Goal: Transaction & Acquisition: Purchase product/service

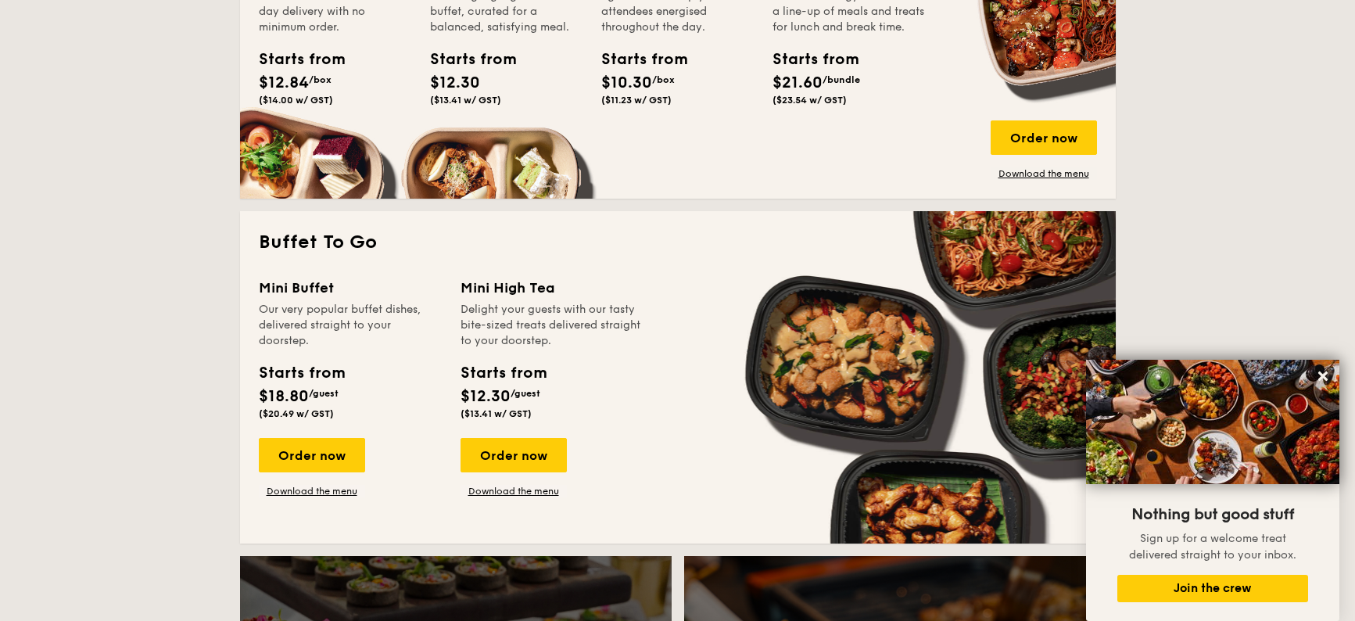
scroll to position [1017, 0]
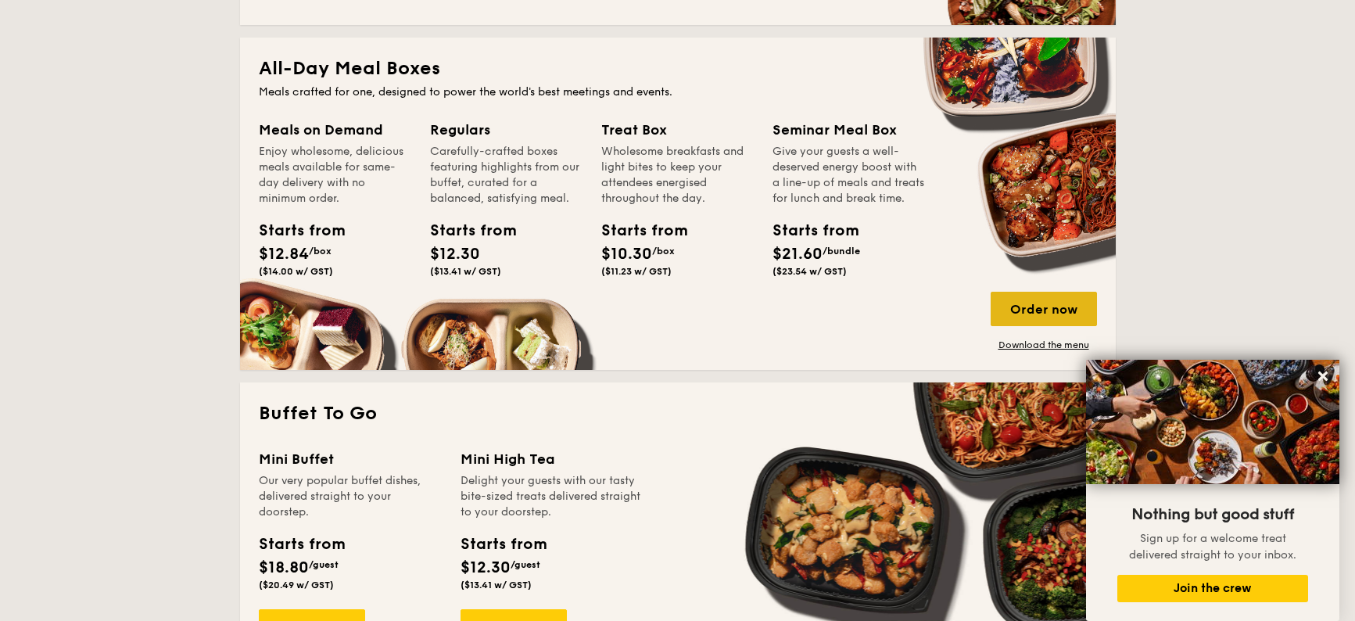
click at [1008, 309] on div "Order now" at bounding box center [1044, 309] width 106 height 34
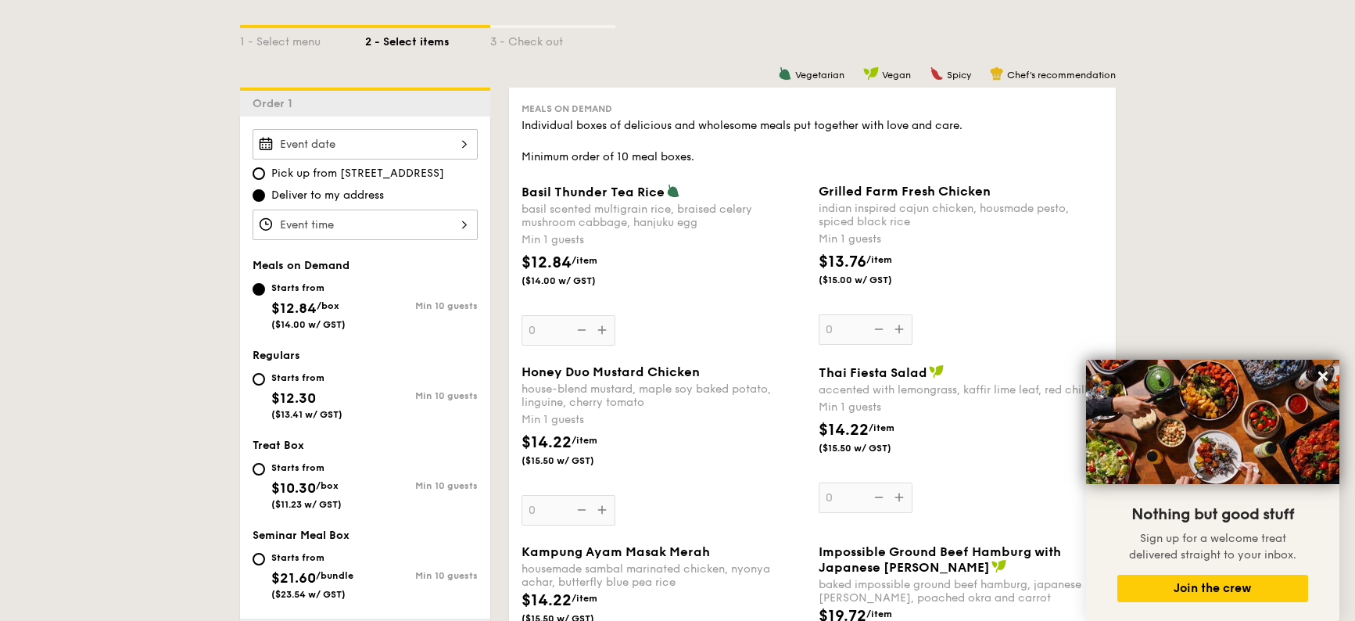
scroll to position [391, 0]
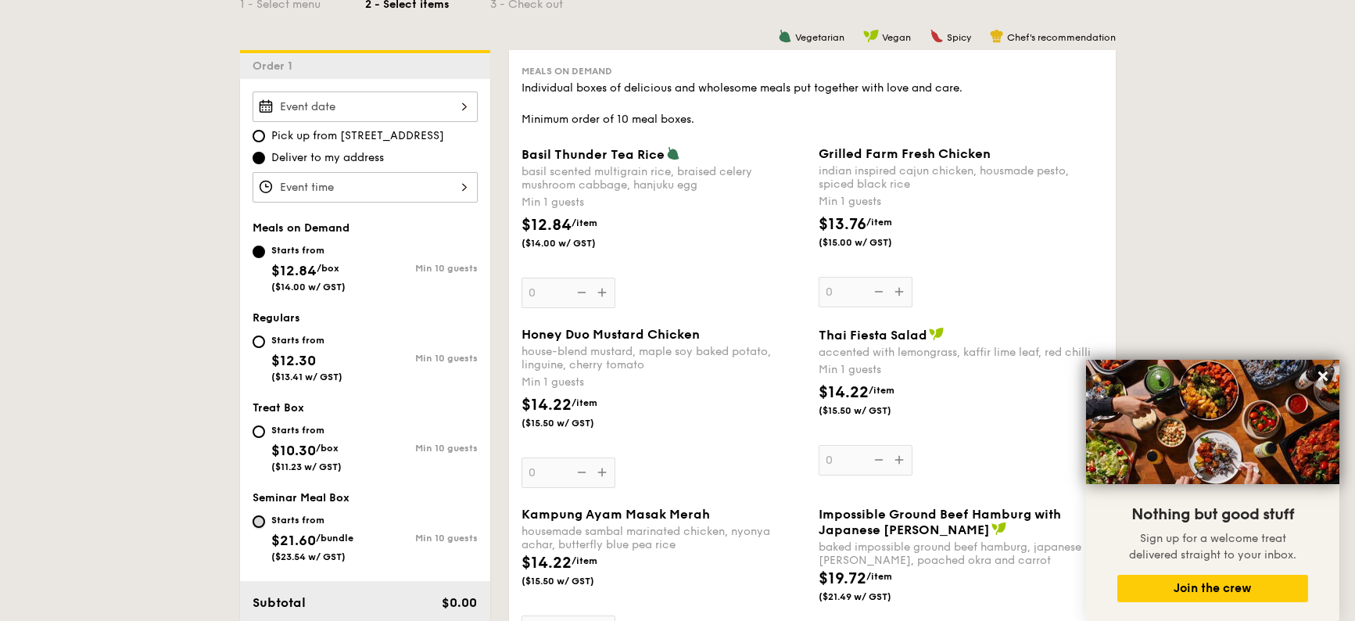
click at [255, 521] on input "Starts from $21.60 /bundle ($23.54 w/ GST) Min 10 guests" at bounding box center [259, 521] width 13 height 13
radio input "true"
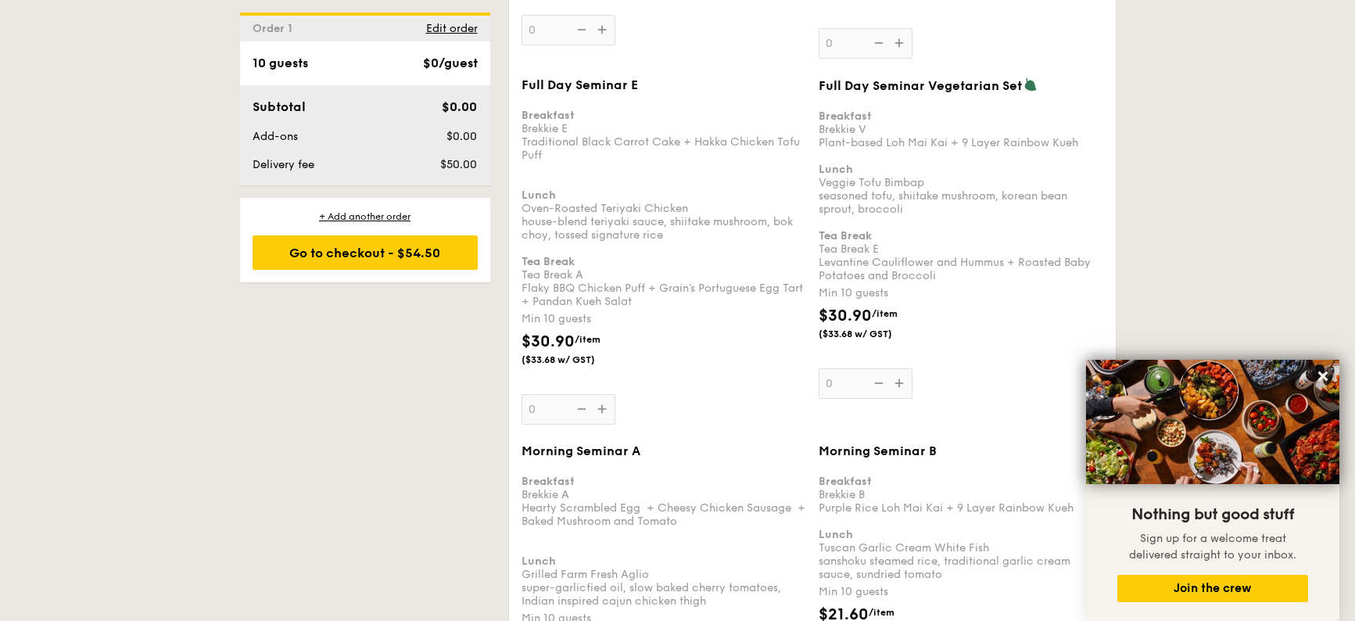
scroll to position [1251, 0]
click at [902, 383] on div "Full Day Seminar Vegetarian Set Breakfast Brekkie V Plant-based Loh Mai Kai + 9…" at bounding box center [961, 241] width 285 height 321
click at [902, 383] on input "0" at bounding box center [866, 386] width 94 height 30
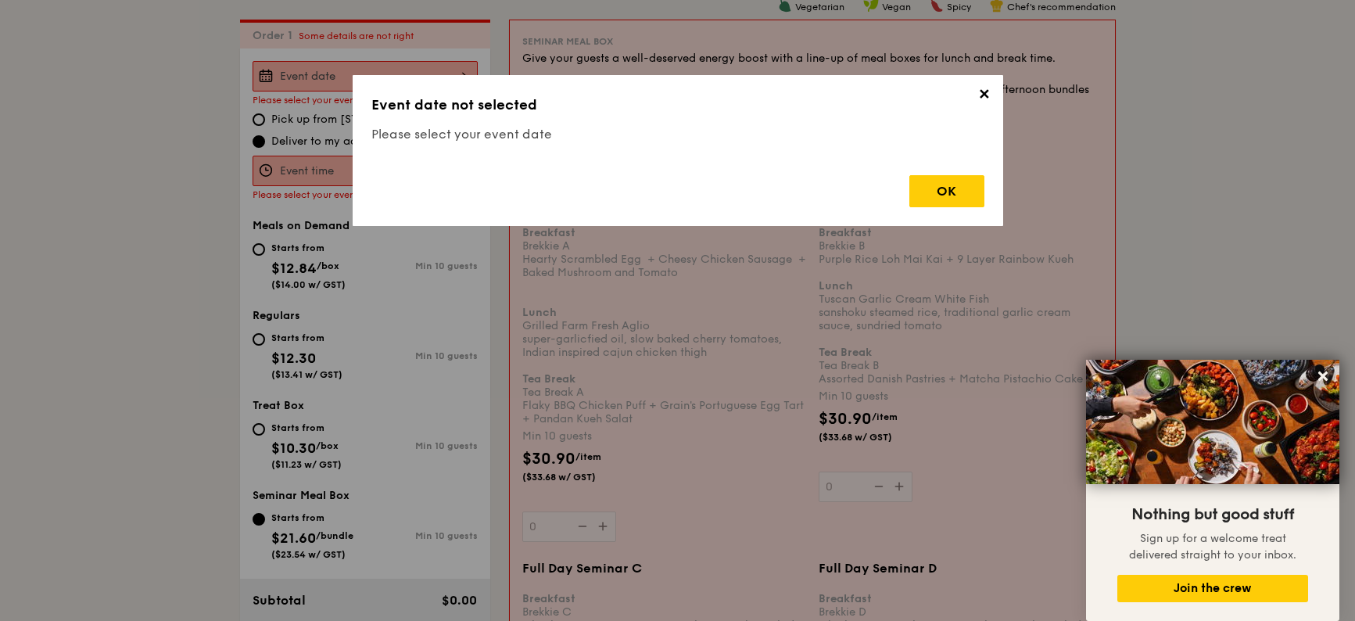
scroll to position [418, 0]
click at [921, 200] on div "OK" at bounding box center [946, 191] width 75 height 32
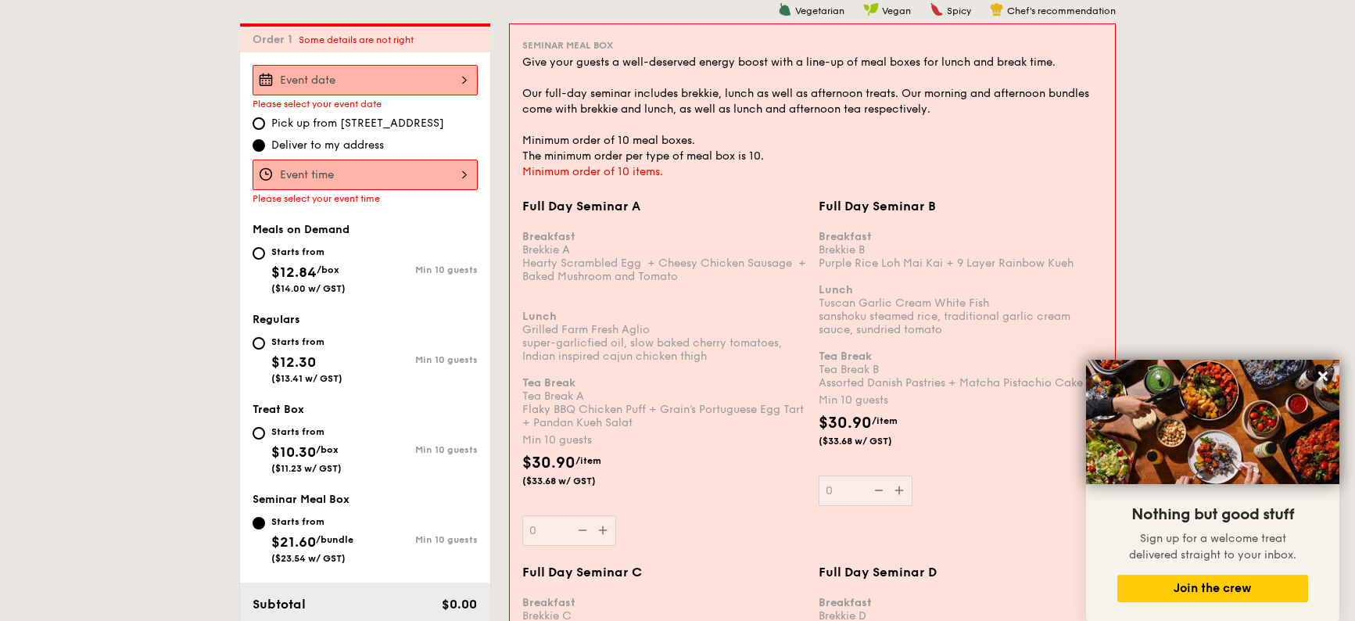
click at [310, 84] on div at bounding box center [365, 80] width 225 height 30
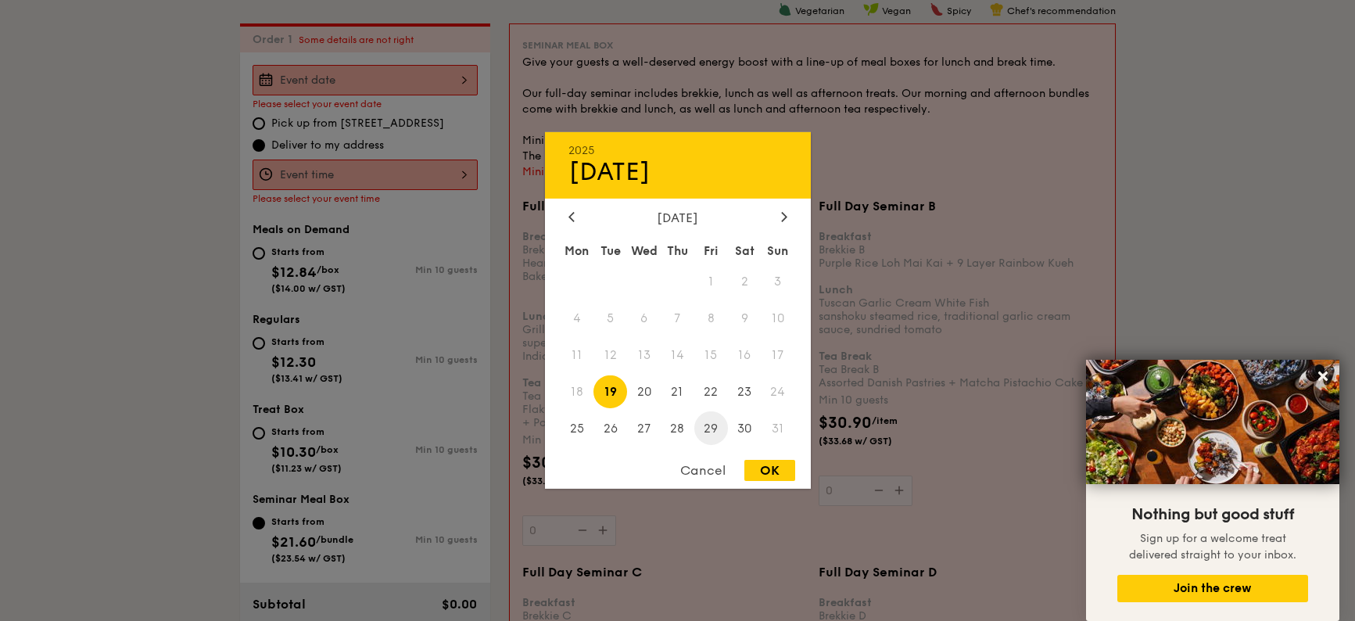
click at [709, 434] on span "29" at bounding box center [711, 428] width 34 height 34
click at [760, 465] on div "OK" at bounding box center [769, 470] width 51 height 21
type input "[DATE]"
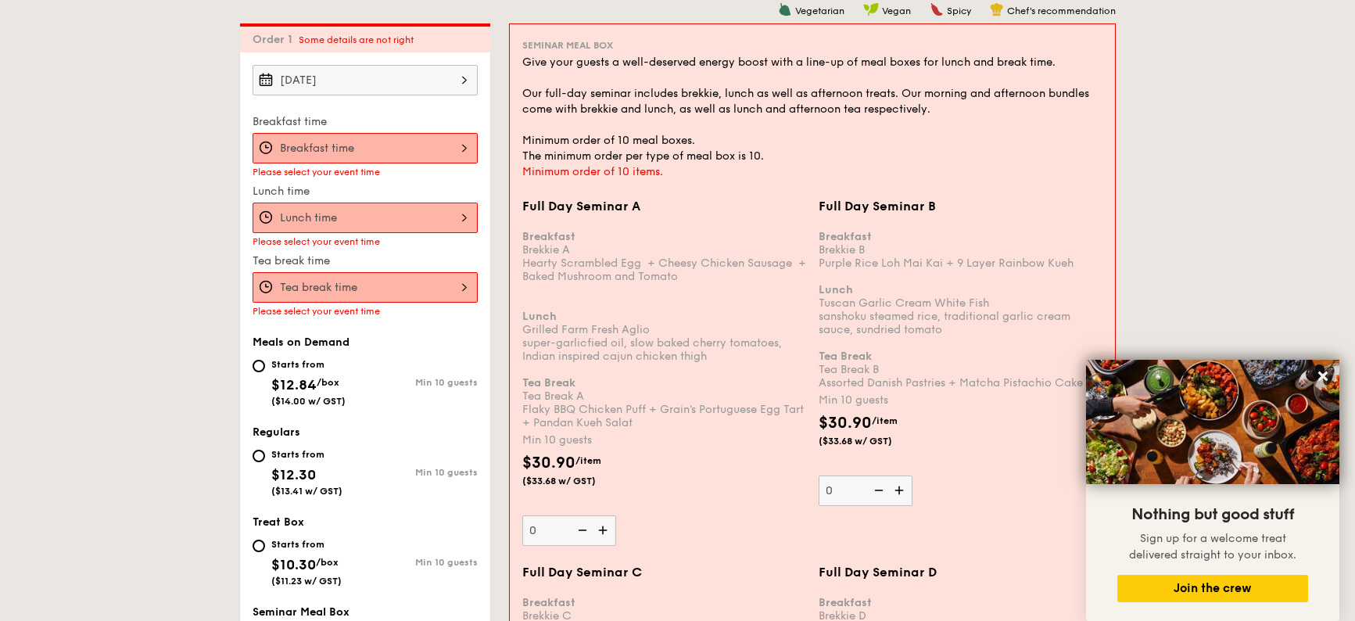
click at [344, 143] on div "12 1 2 3 4 5 6 7 8 9 10 11 00 15 30 45 am pm Cancel OK" at bounding box center [365, 148] width 225 height 30
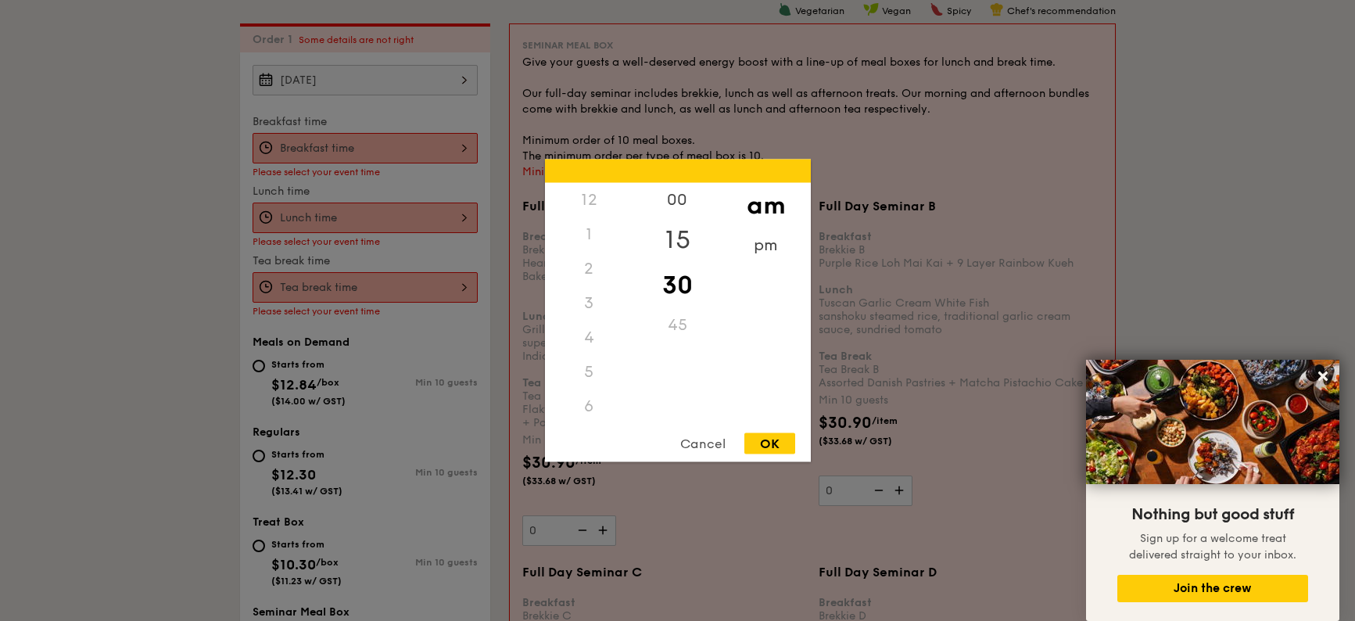
scroll to position [172, 0]
click at [593, 304] on div "8" at bounding box center [589, 308] width 88 height 45
click at [586, 384] on div "10" at bounding box center [589, 388] width 88 height 45
click at [674, 202] on div "00" at bounding box center [677, 205] width 88 height 45
click at [676, 289] on div "30" at bounding box center [677, 285] width 88 height 45
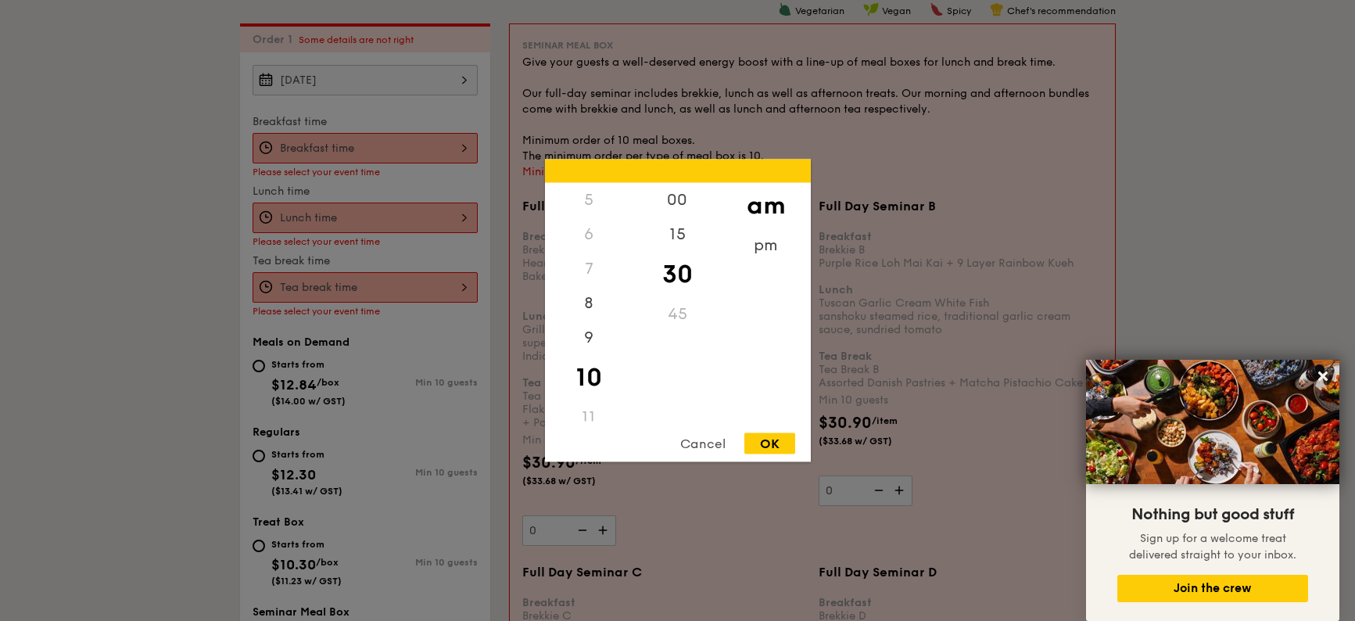
click at [777, 440] on div "OK" at bounding box center [769, 443] width 51 height 21
type input "10:30AM"
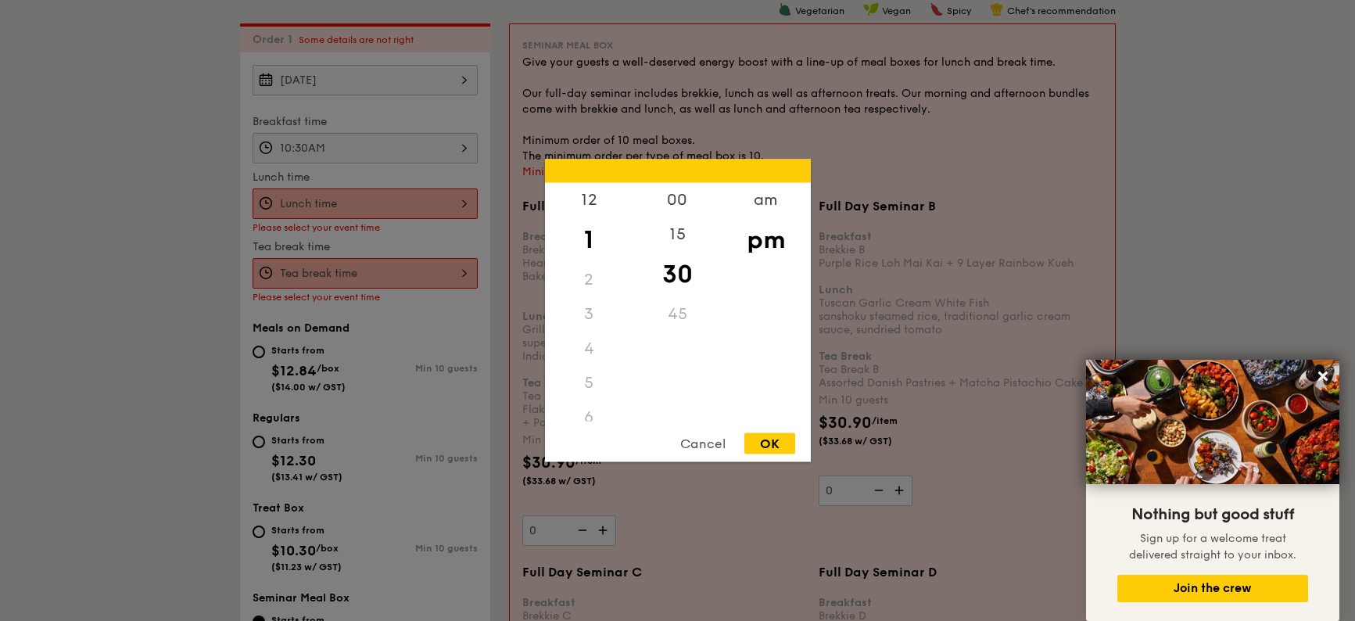
click at [361, 206] on div "12 1 2 3 4 5 6 7 8 9 10 11 00 15 30 45 am pm Cancel OK" at bounding box center [365, 203] width 225 height 30
click at [599, 195] on div "12" at bounding box center [589, 205] width 88 height 45
click at [773, 442] on div "OK" at bounding box center [769, 443] width 51 height 21
type input "12:30PM"
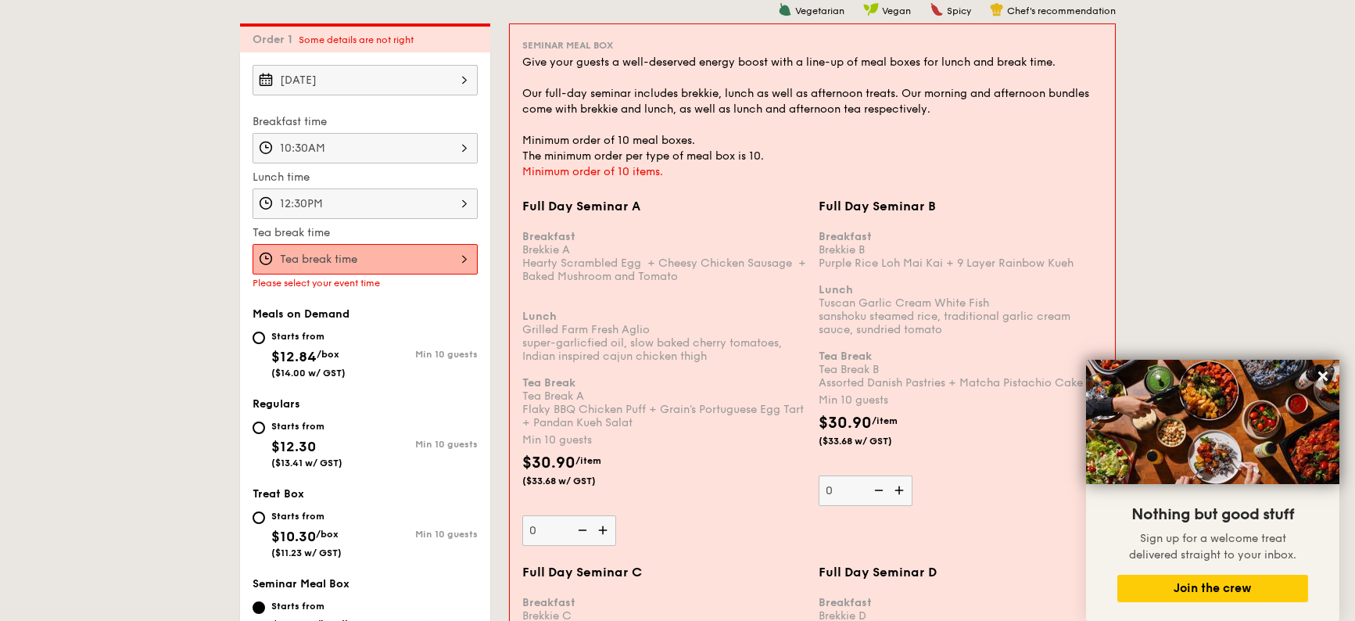
click at [358, 259] on div at bounding box center [365, 259] width 225 height 30
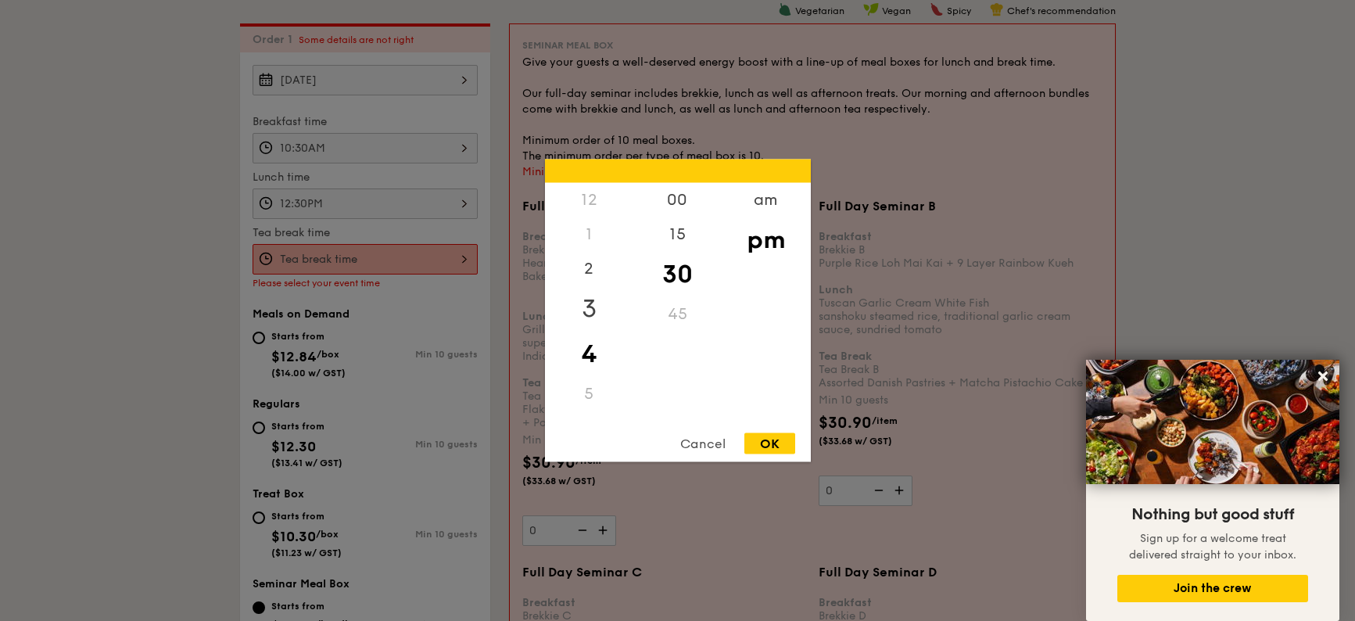
click at [586, 299] on div "3" at bounding box center [589, 308] width 88 height 45
click at [780, 445] on div "OK" at bounding box center [769, 443] width 51 height 21
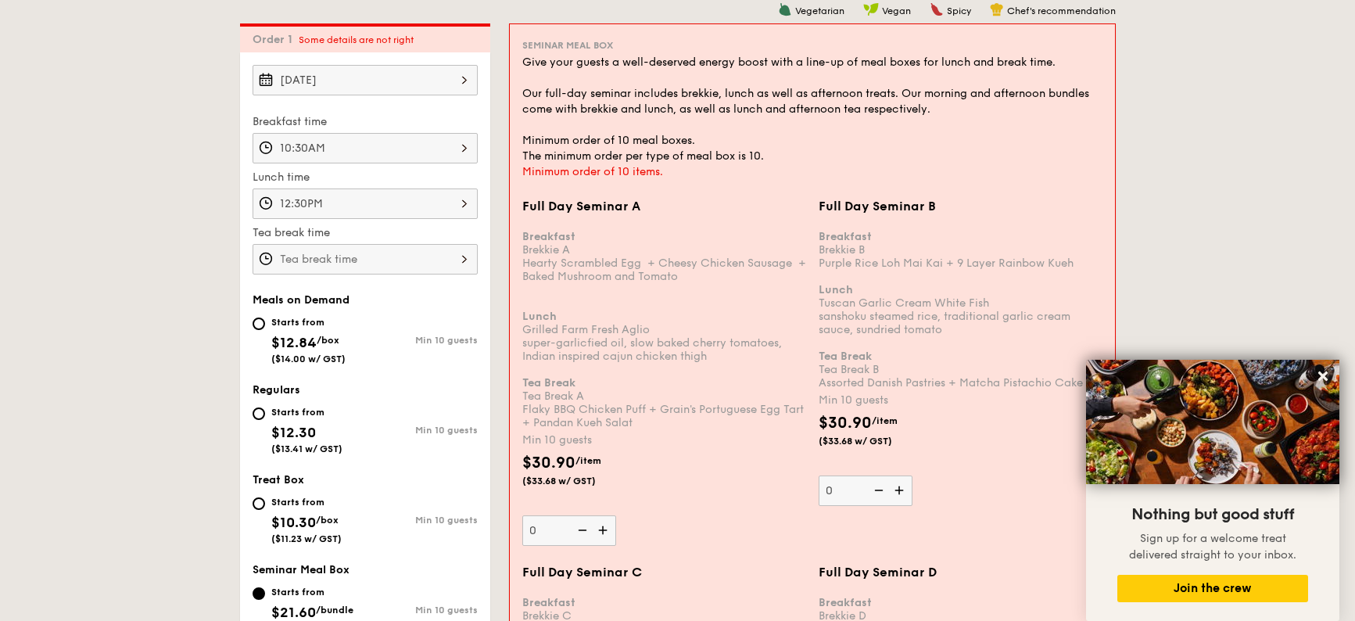
type input "3:30PM"
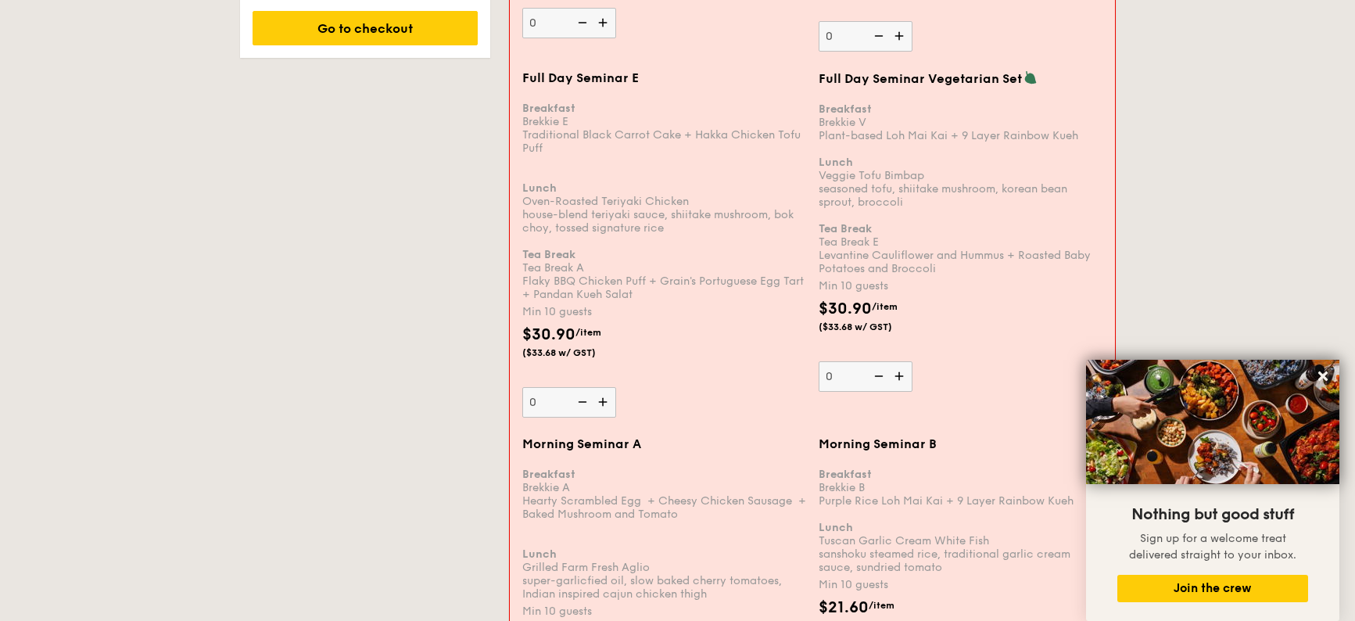
click at [901, 377] on img at bounding box center [900, 376] width 23 height 30
click at [901, 377] on input "0" at bounding box center [866, 376] width 94 height 30
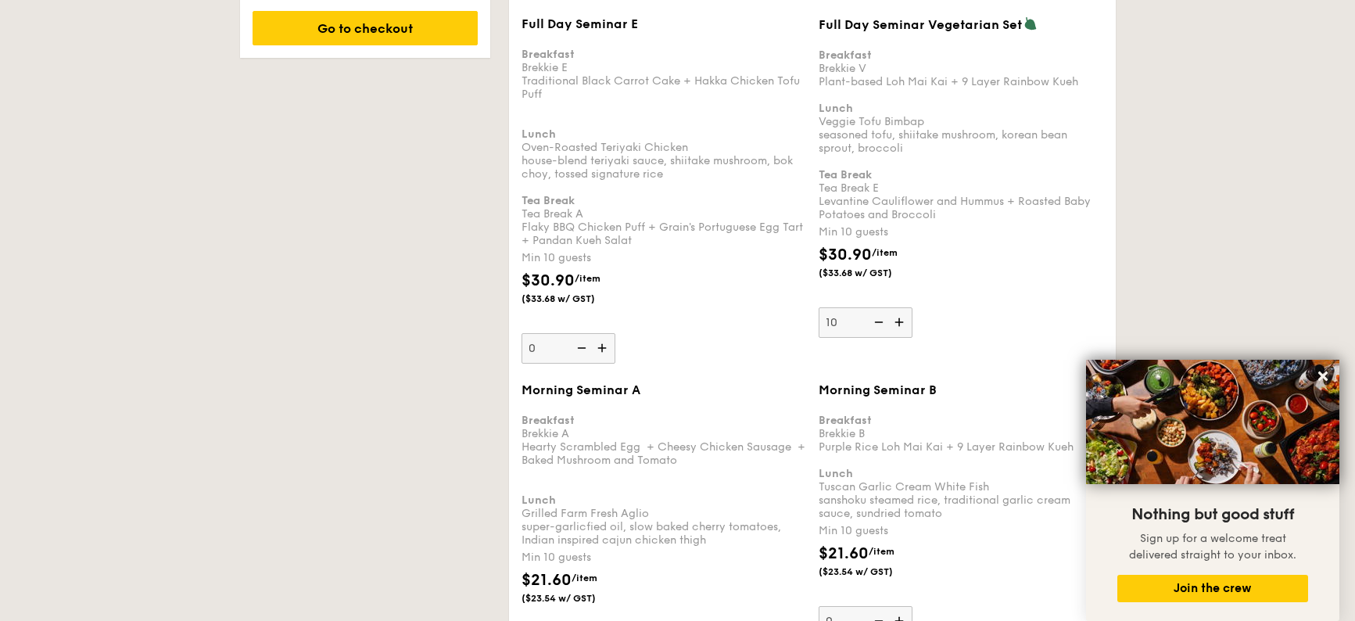
click at [880, 320] on img at bounding box center [877, 322] width 23 height 30
click at [880, 320] on input "10" at bounding box center [866, 322] width 94 height 30
type input "0"
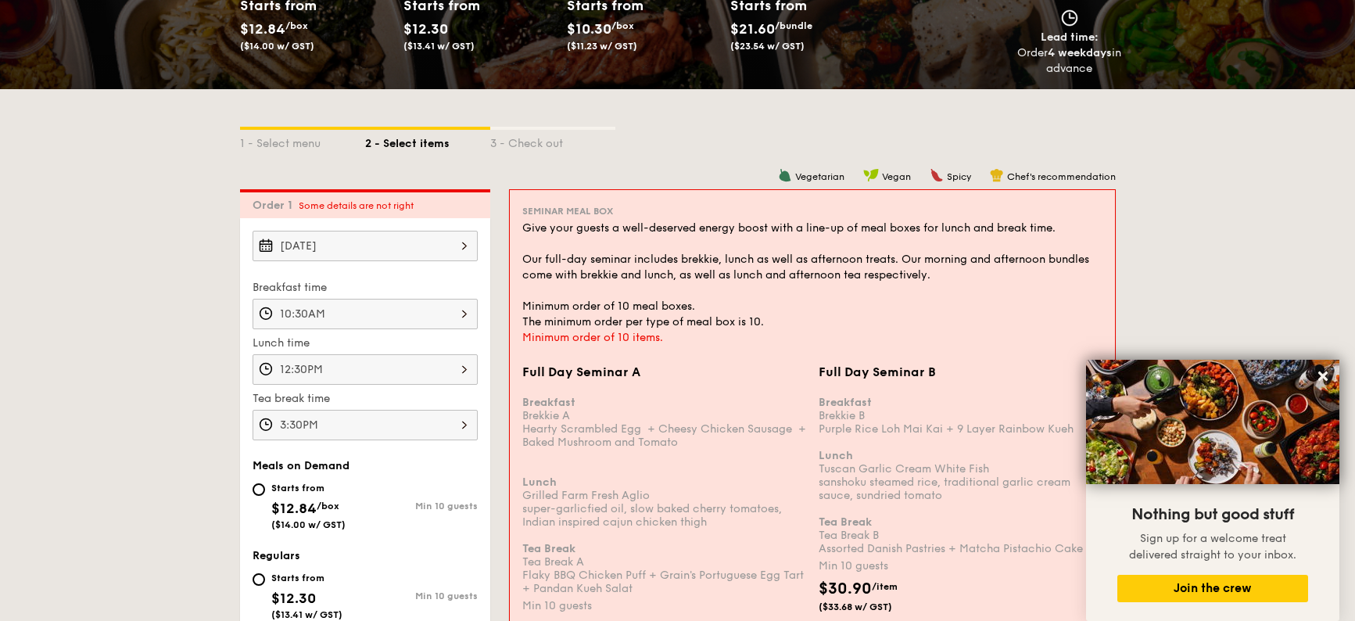
scroll to position [391, 0]
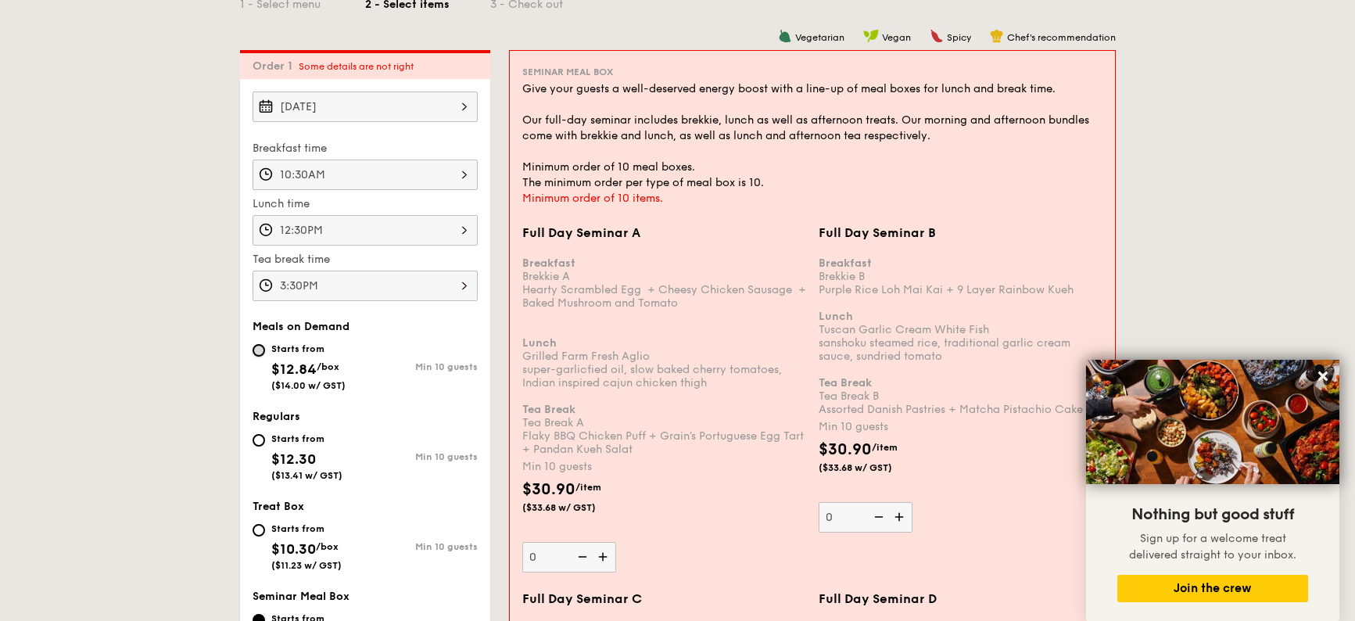
click at [260, 350] on input "Starts from $12.84 /box ($14.00 w/ GST) Min 10 guests" at bounding box center [259, 350] width 13 height 13
radio input "true"
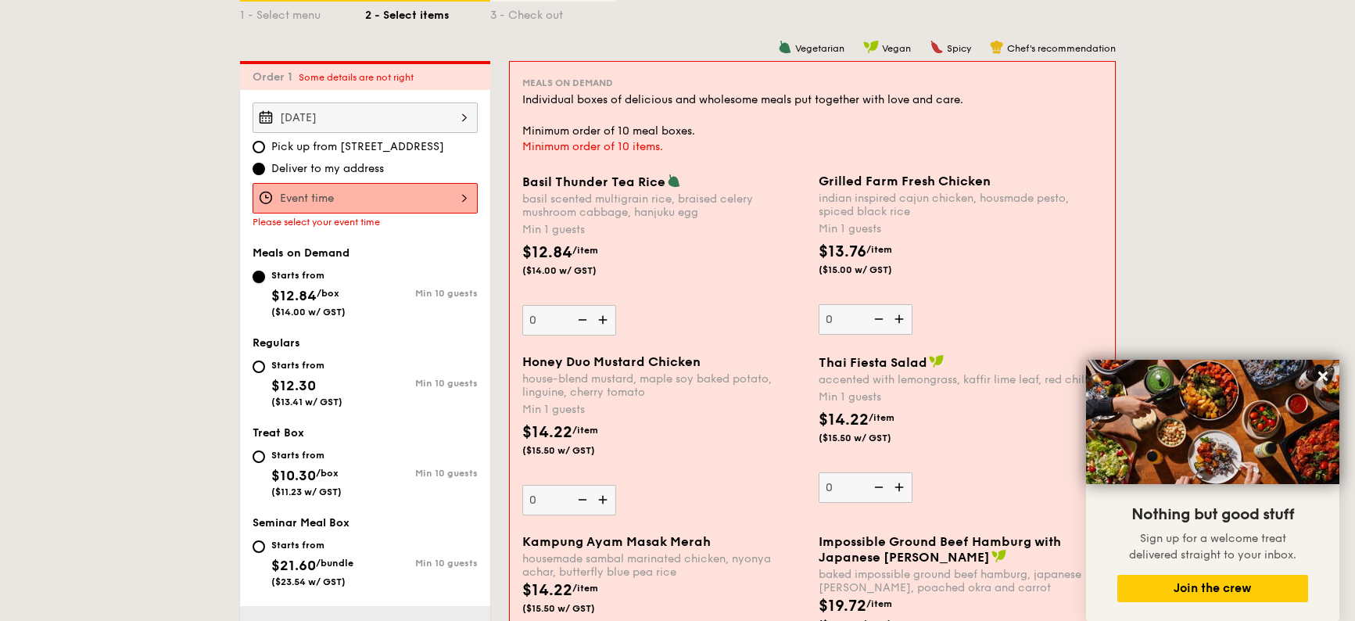
scroll to position [313, 0]
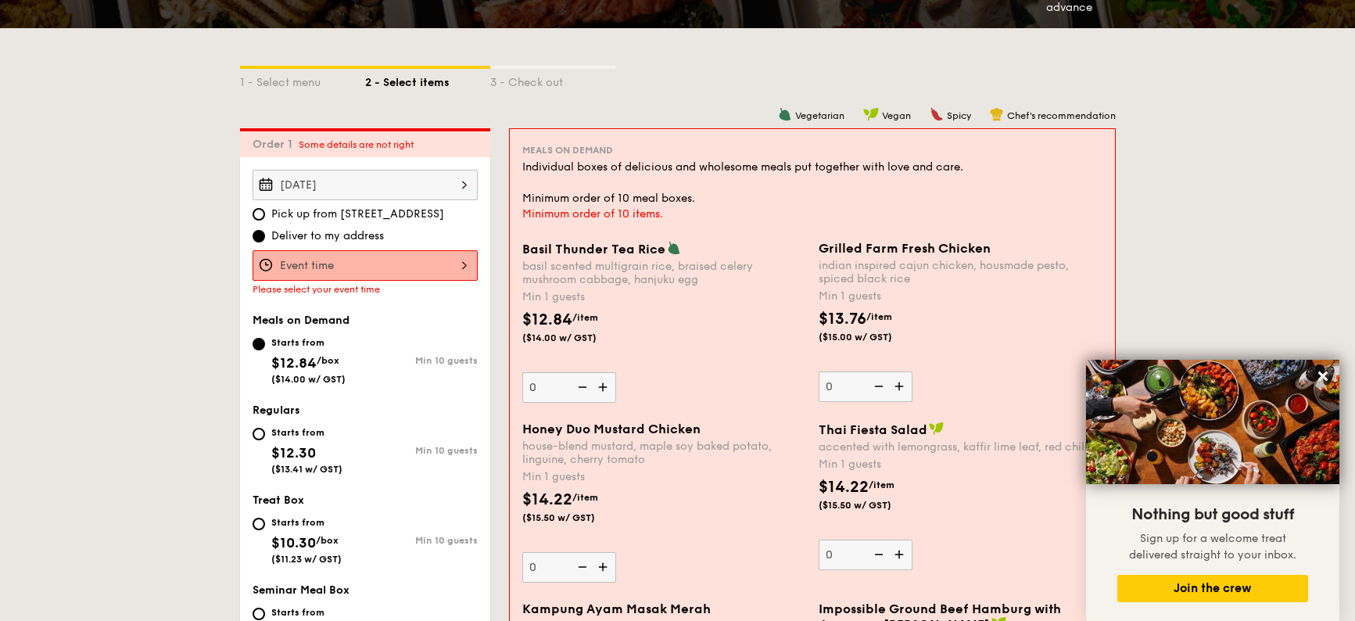
click at [330, 270] on div at bounding box center [365, 265] width 225 height 30
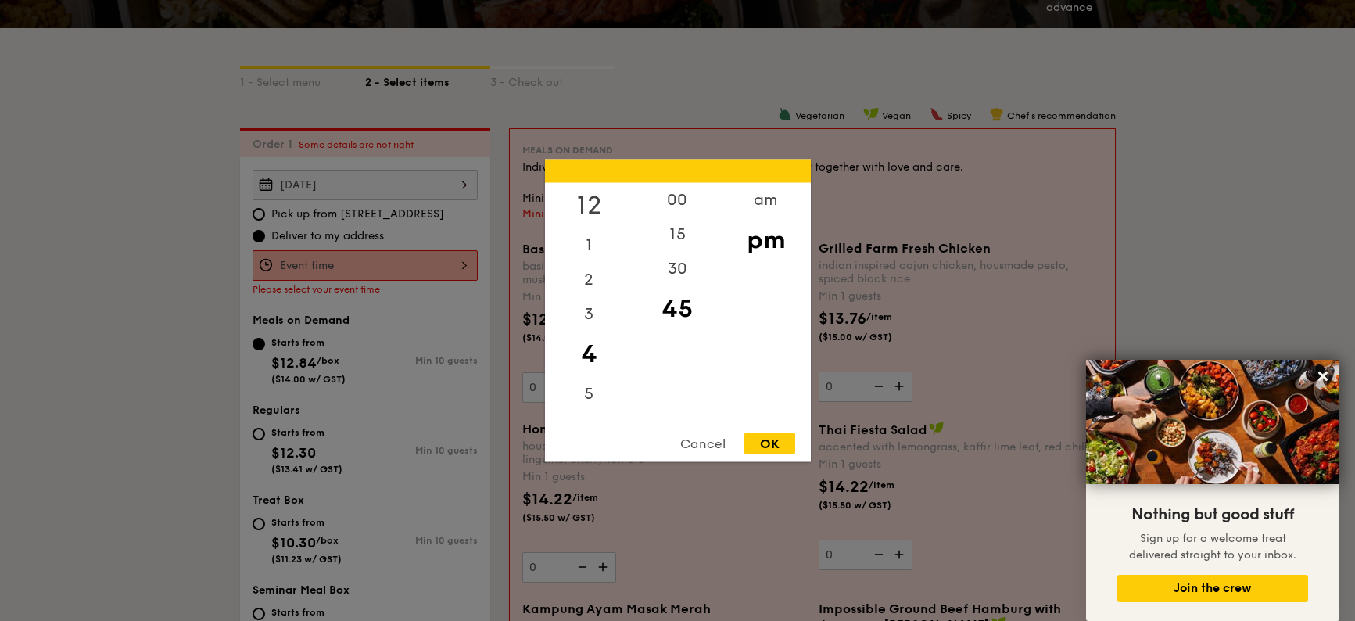
click at [590, 201] on div "12" at bounding box center [589, 205] width 88 height 45
click at [674, 272] on div "30" at bounding box center [677, 274] width 88 height 45
click at [764, 439] on div "OK" at bounding box center [769, 443] width 51 height 21
type input "12:30PM"
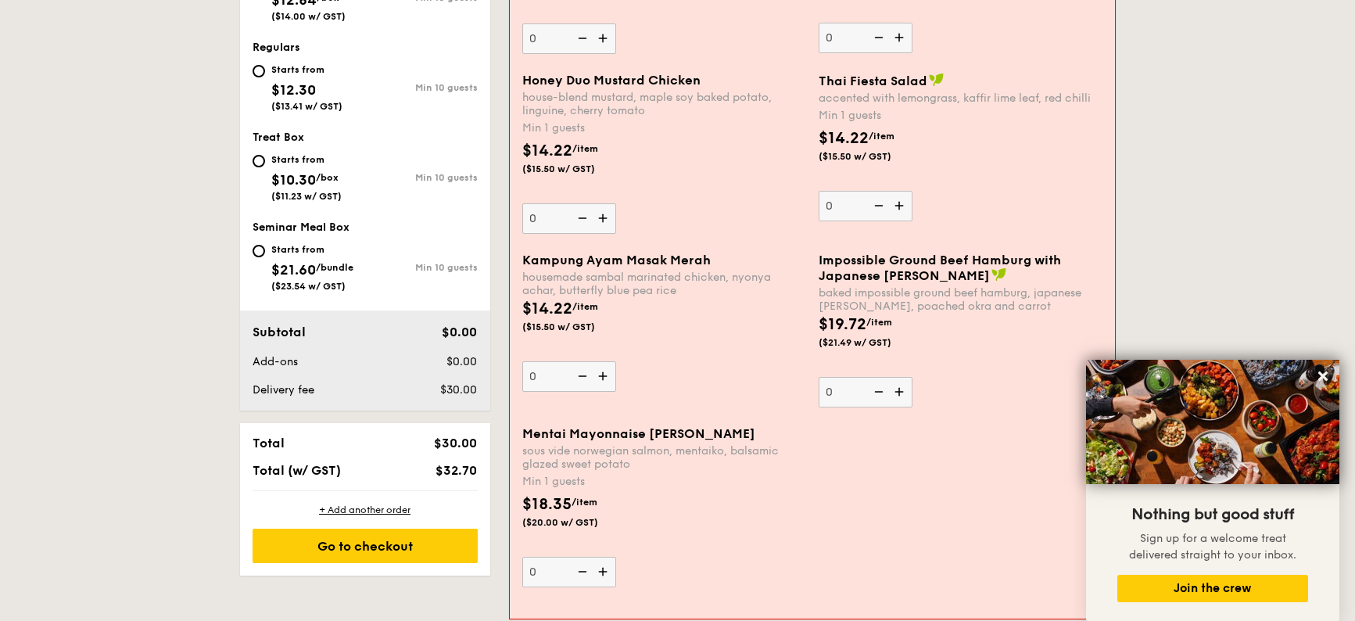
scroll to position [782, 0]
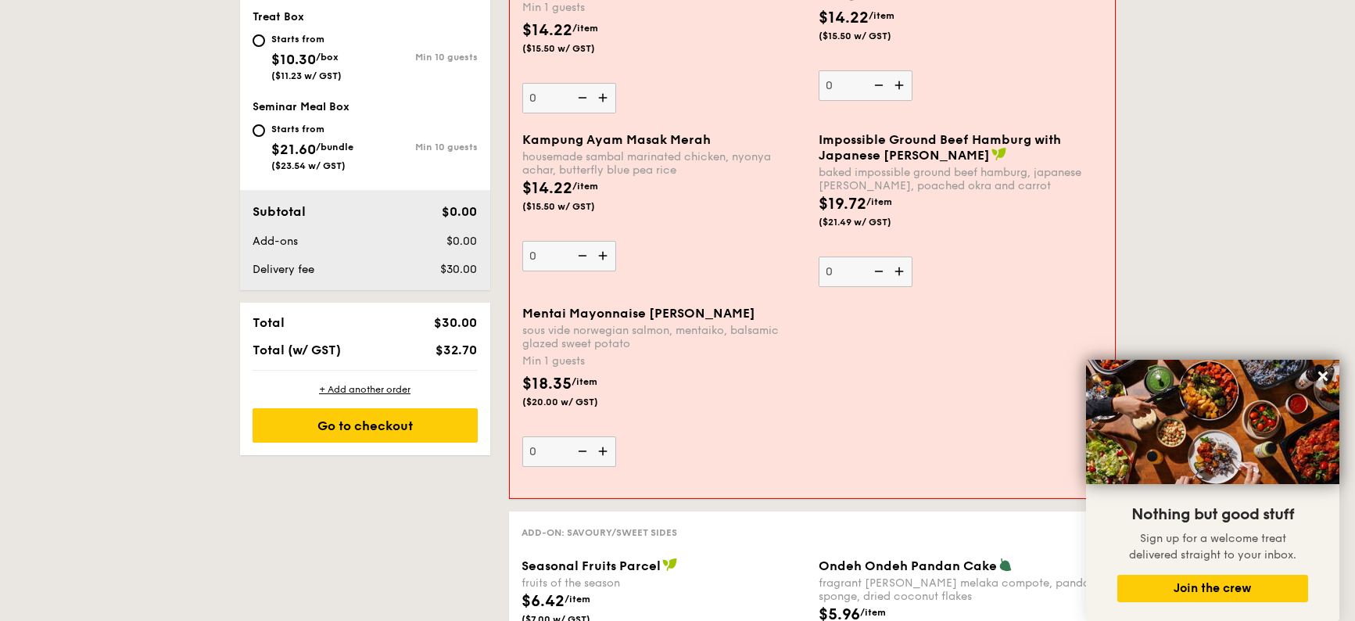
click at [606, 451] on img at bounding box center [604, 451] width 23 height 30
click at [606, 451] on input "0" at bounding box center [569, 451] width 94 height 30
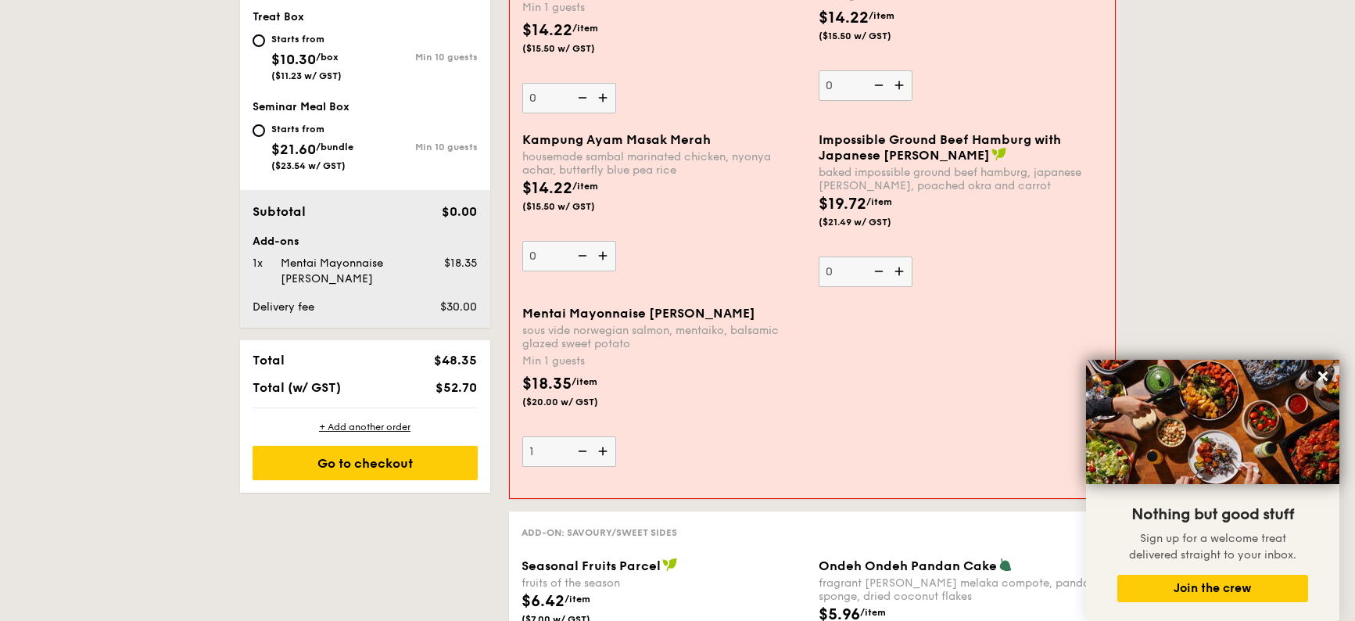
click at [606, 451] on img at bounding box center [604, 451] width 23 height 30
click at [606, 451] on input "1" at bounding box center [569, 451] width 94 height 30
click at [606, 451] on img at bounding box center [604, 451] width 23 height 30
click at [606, 451] on input "2" at bounding box center [569, 451] width 94 height 30
click at [606, 451] on img at bounding box center [604, 451] width 23 height 30
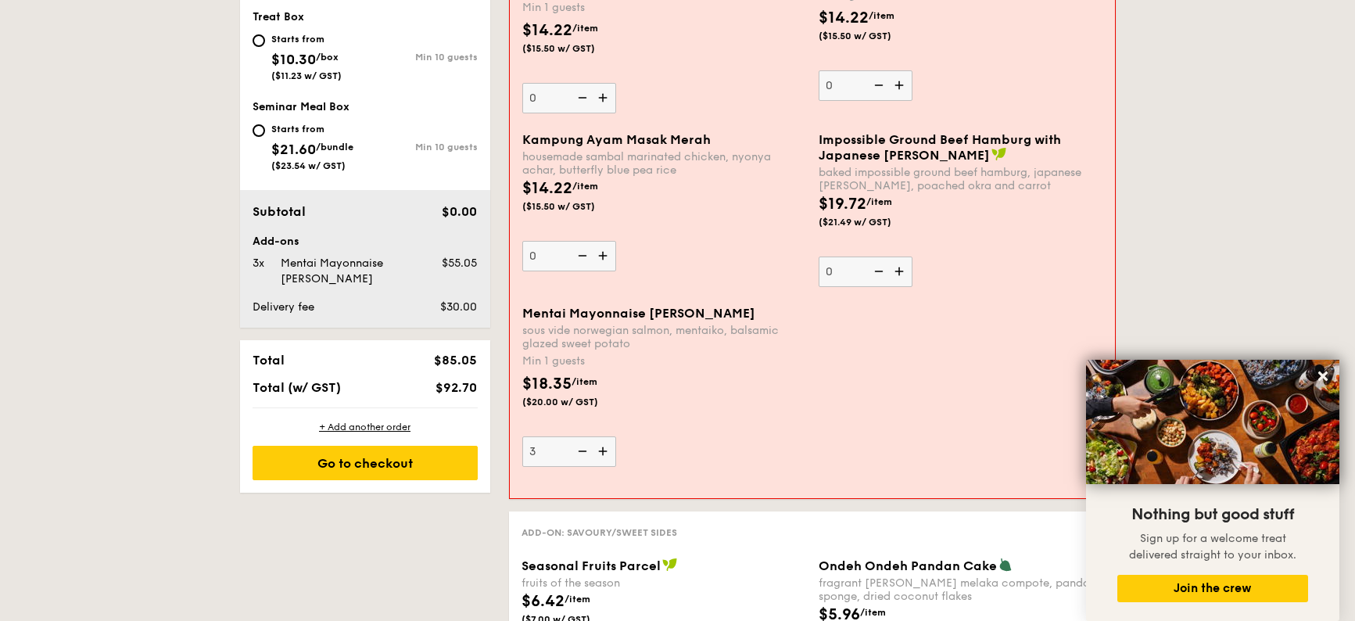
click at [606, 451] on input "3" at bounding box center [569, 451] width 94 height 30
click at [606, 451] on img at bounding box center [604, 451] width 23 height 30
click at [606, 451] on input "4" at bounding box center [569, 451] width 94 height 30
click at [606, 451] on img at bounding box center [604, 451] width 23 height 30
click at [606, 451] on input "5" at bounding box center [569, 451] width 94 height 30
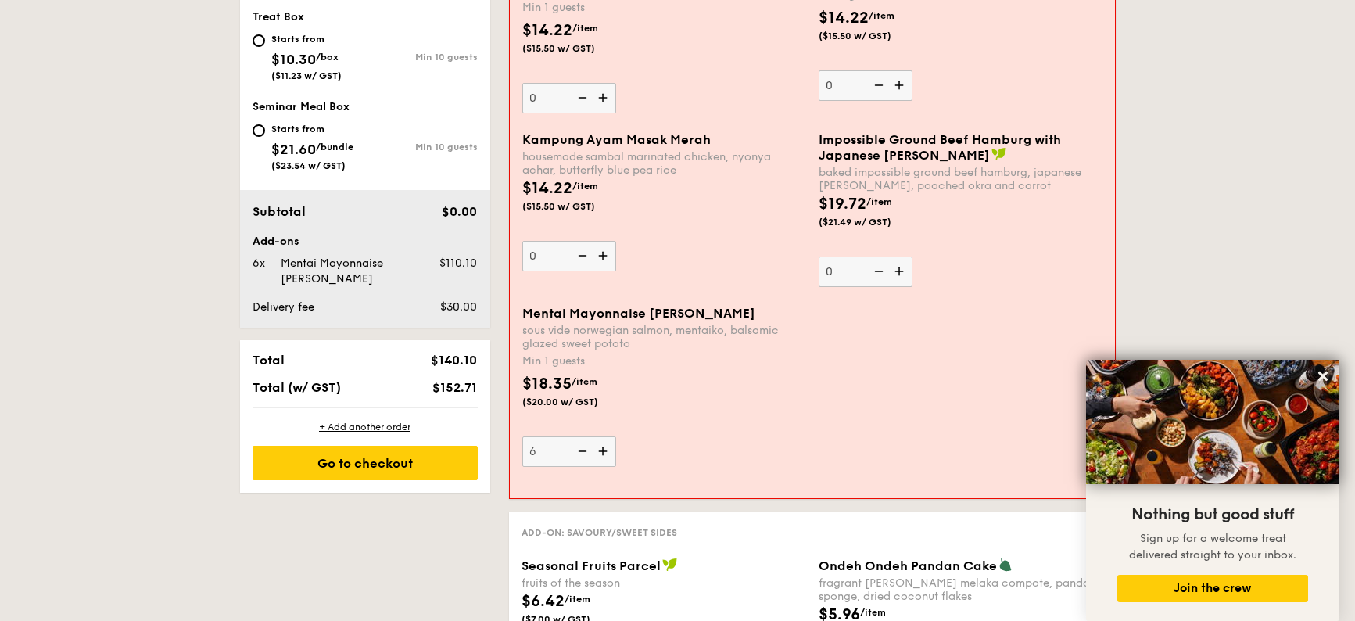
click at [606, 451] on img at bounding box center [604, 451] width 23 height 30
click at [606, 451] on input "6" at bounding box center [569, 451] width 94 height 30
click at [578, 446] on img at bounding box center [580, 451] width 23 height 30
click at [578, 446] on input "7" at bounding box center [569, 451] width 94 height 30
click at [578, 446] on img at bounding box center [580, 451] width 23 height 30
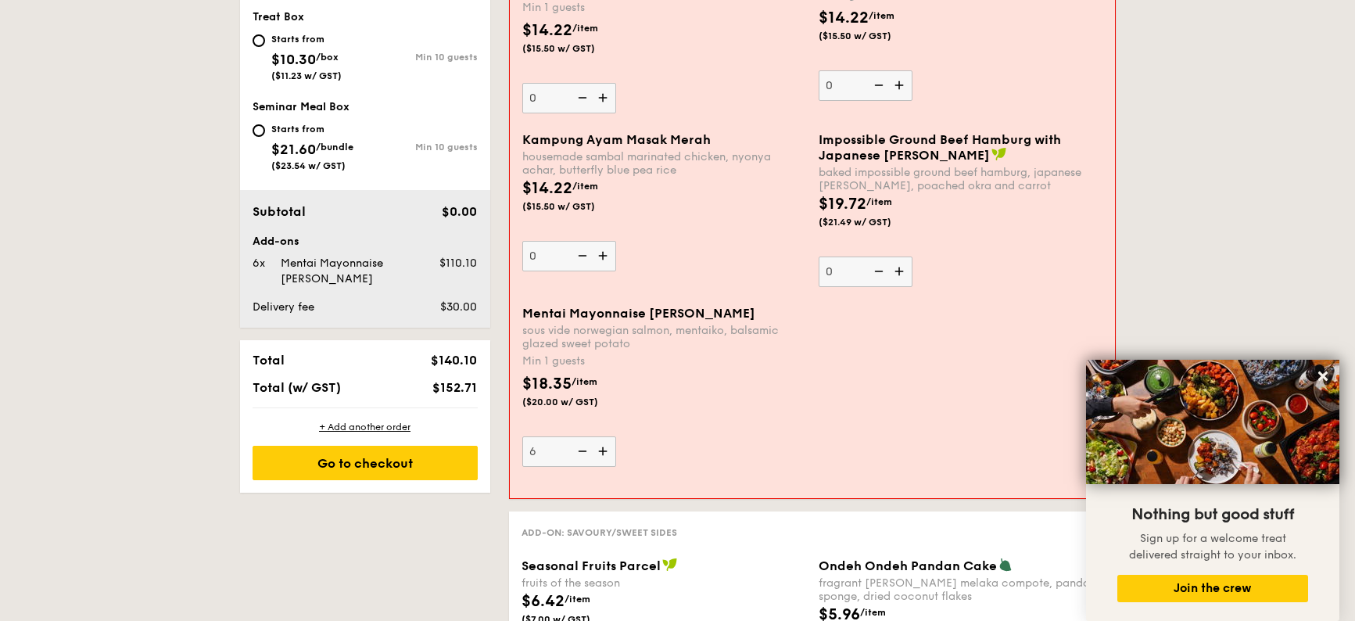
click at [578, 446] on input "6" at bounding box center [569, 451] width 94 height 30
click at [578, 446] on img at bounding box center [580, 451] width 23 height 30
click at [578, 446] on input "5" at bounding box center [569, 451] width 94 height 30
click at [599, 451] on img at bounding box center [604, 451] width 23 height 30
click at [599, 451] on input "4" at bounding box center [569, 451] width 94 height 30
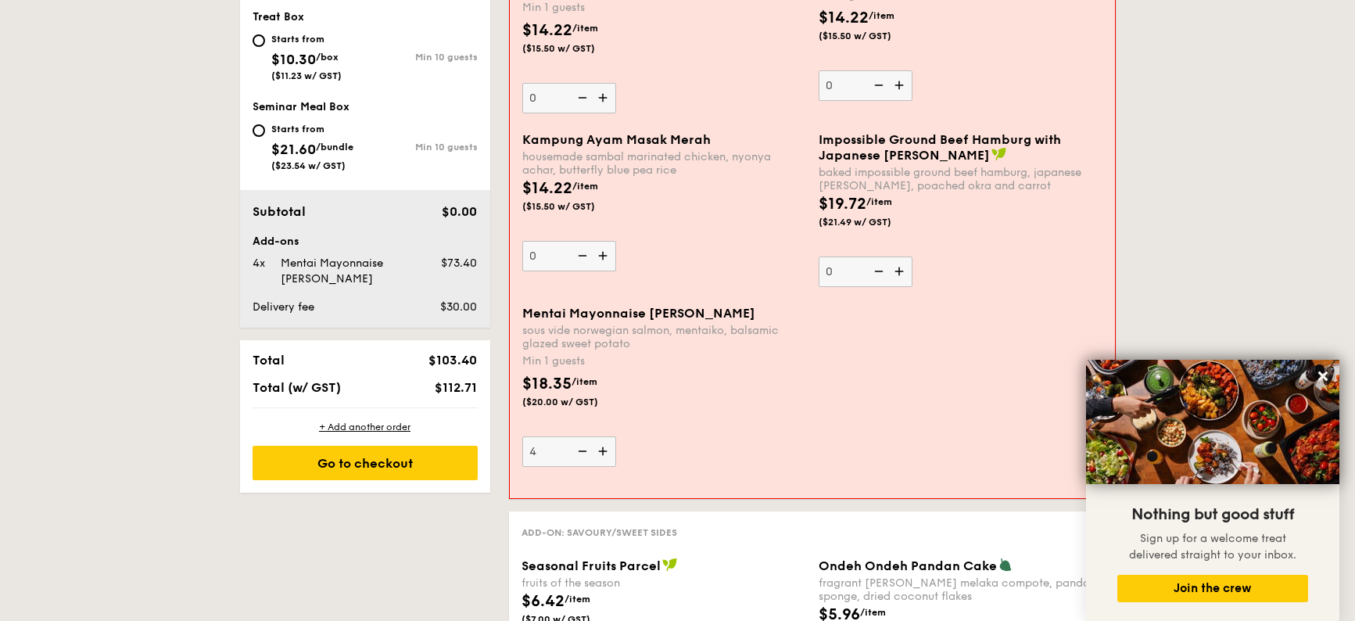
type input "5"
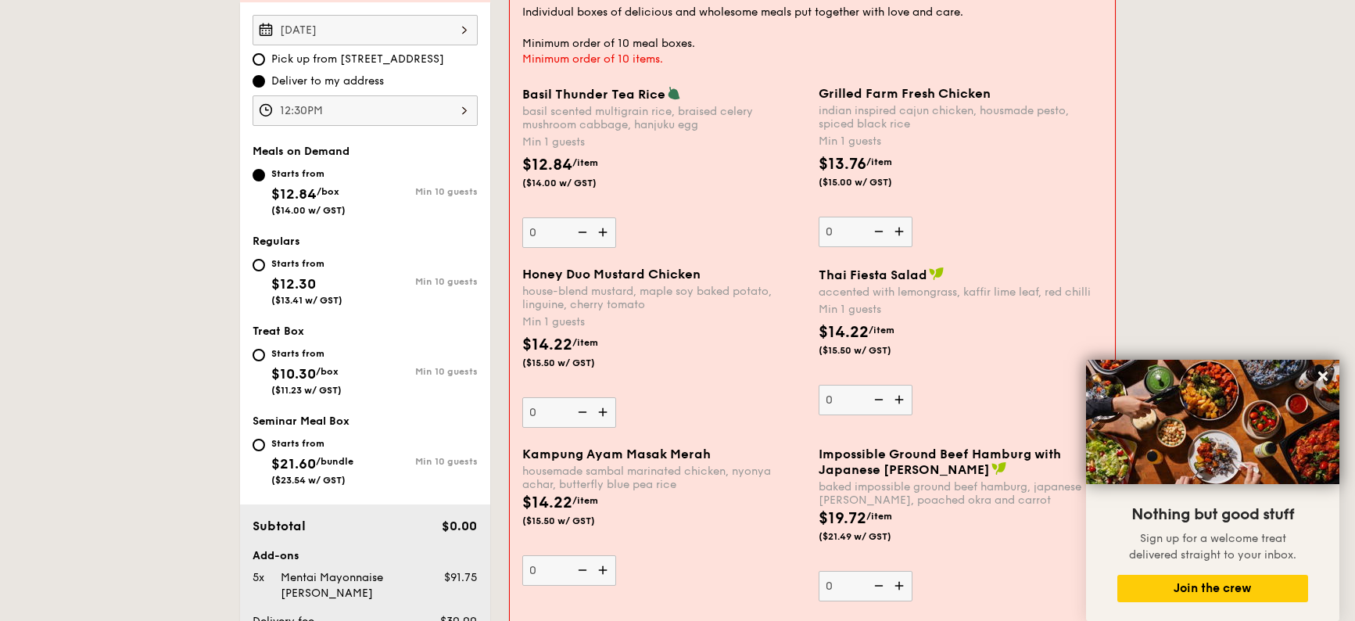
scroll to position [469, 0]
click at [904, 399] on img at bounding box center [900, 398] width 23 height 30
click at [904, 399] on input "0" at bounding box center [866, 398] width 94 height 30
type input "1"
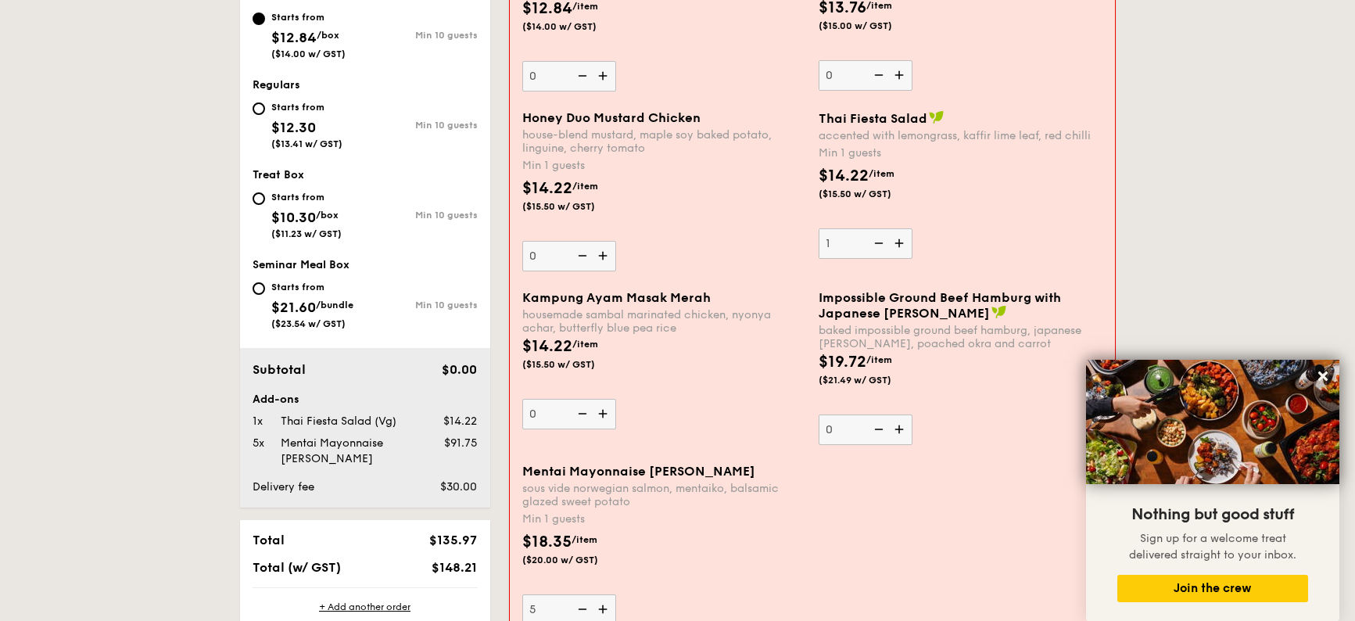
scroll to position [626, 0]
click at [606, 411] on img at bounding box center [604, 412] width 23 height 30
click at [606, 411] on input "0" at bounding box center [569, 412] width 94 height 30
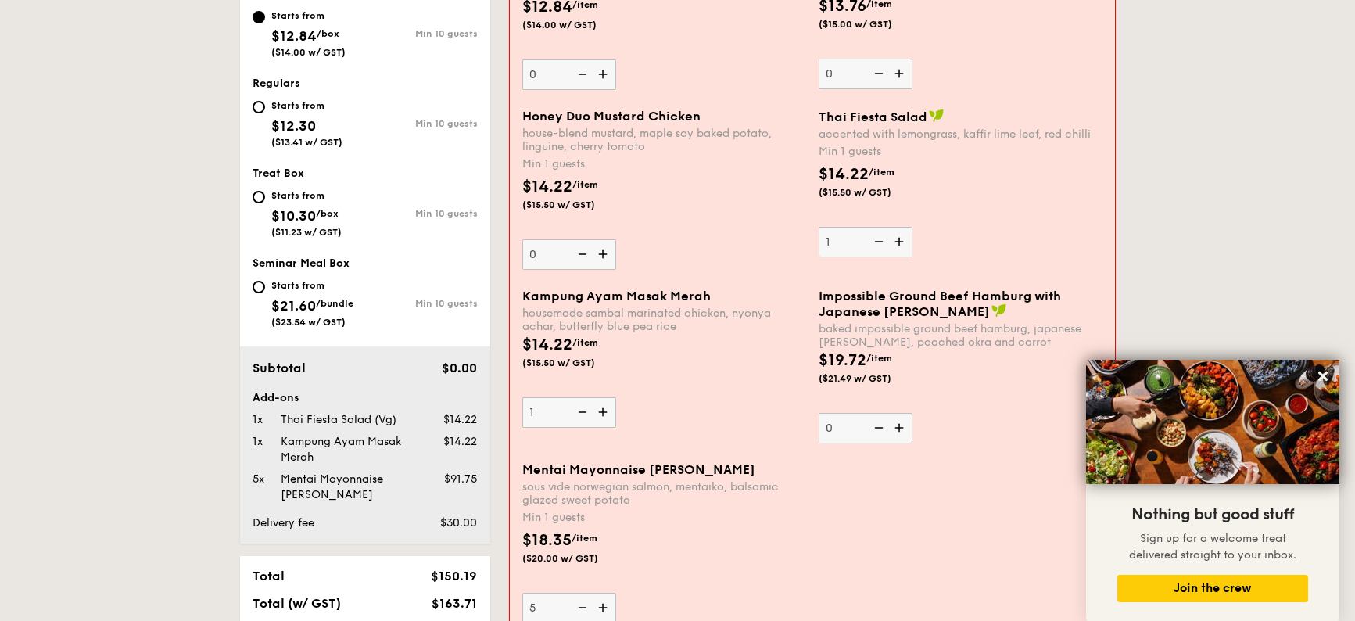
click at [606, 411] on img at bounding box center [604, 412] width 23 height 30
click at [606, 411] on input "1" at bounding box center [569, 412] width 94 height 30
click at [606, 411] on img at bounding box center [604, 412] width 23 height 30
click at [606, 411] on input "2" at bounding box center [569, 412] width 94 height 30
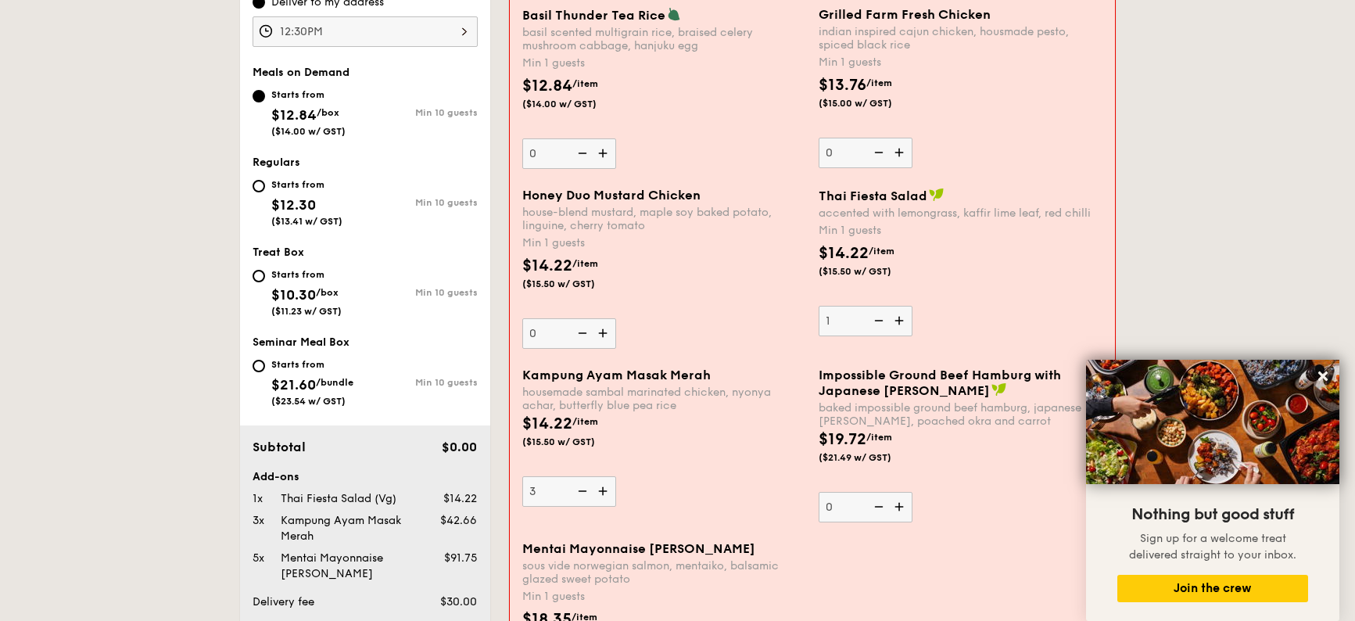
scroll to position [547, 0]
click at [601, 494] on img at bounding box center [604, 490] width 23 height 30
click at [601, 494] on input "3" at bounding box center [569, 490] width 94 height 30
type input "4"
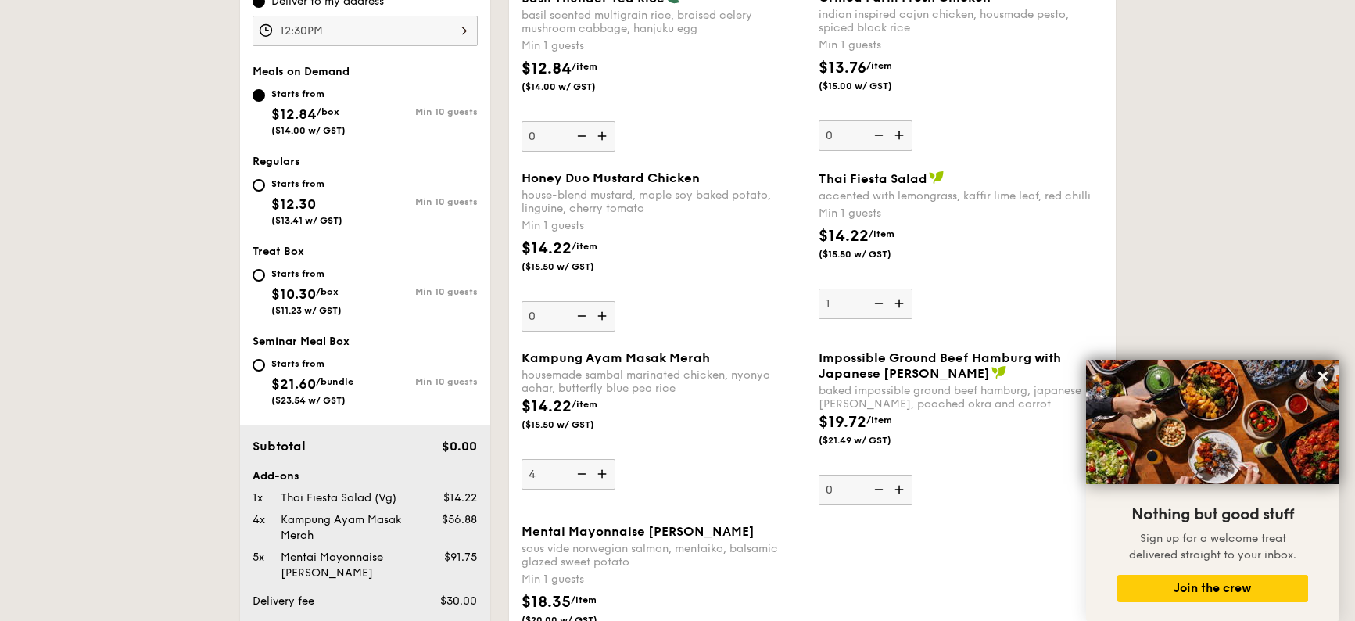
click at [601, 494] on div "Kampung Ayam Masak Merah housemade sambal marinated chicken, nyonya achar, butt…" at bounding box center [812, 437] width 594 height 174
click at [677, 488] on div "Kampung Ayam Masak Merah housemade sambal marinated chicken, nyonya achar, butt…" at bounding box center [664, 419] width 285 height 139
click at [615, 488] on input "4" at bounding box center [569, 474] width 94 height 30
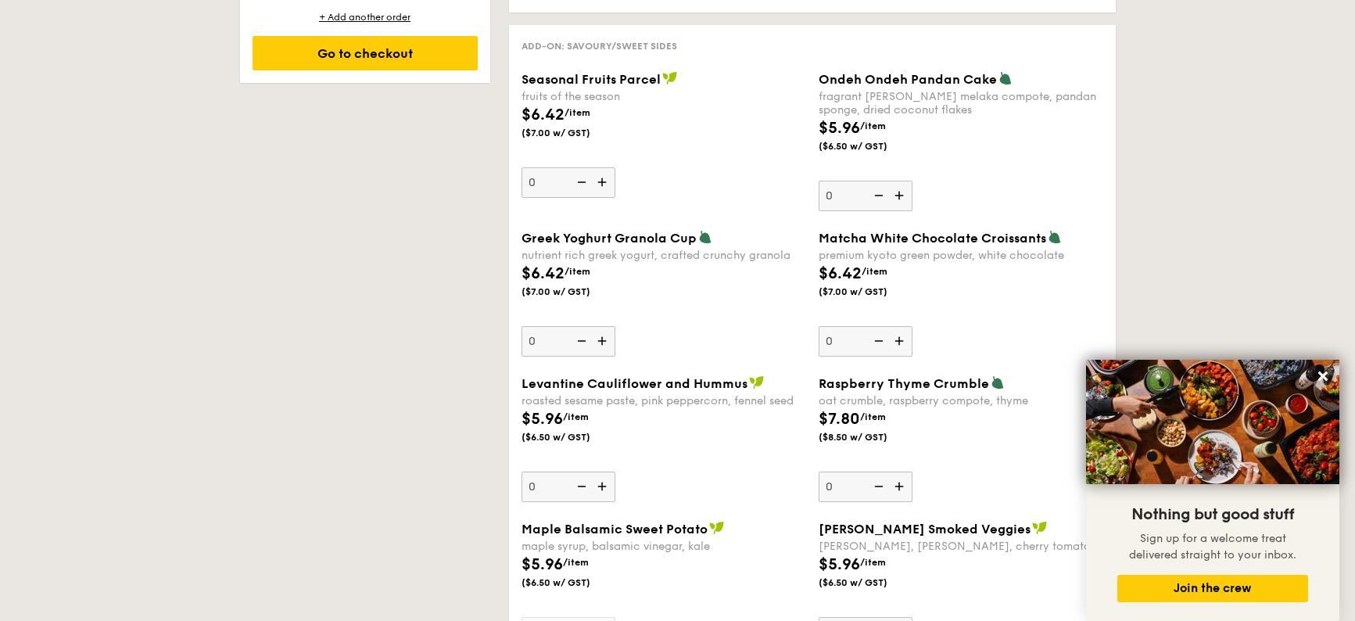
scroll to position [1095, 0]
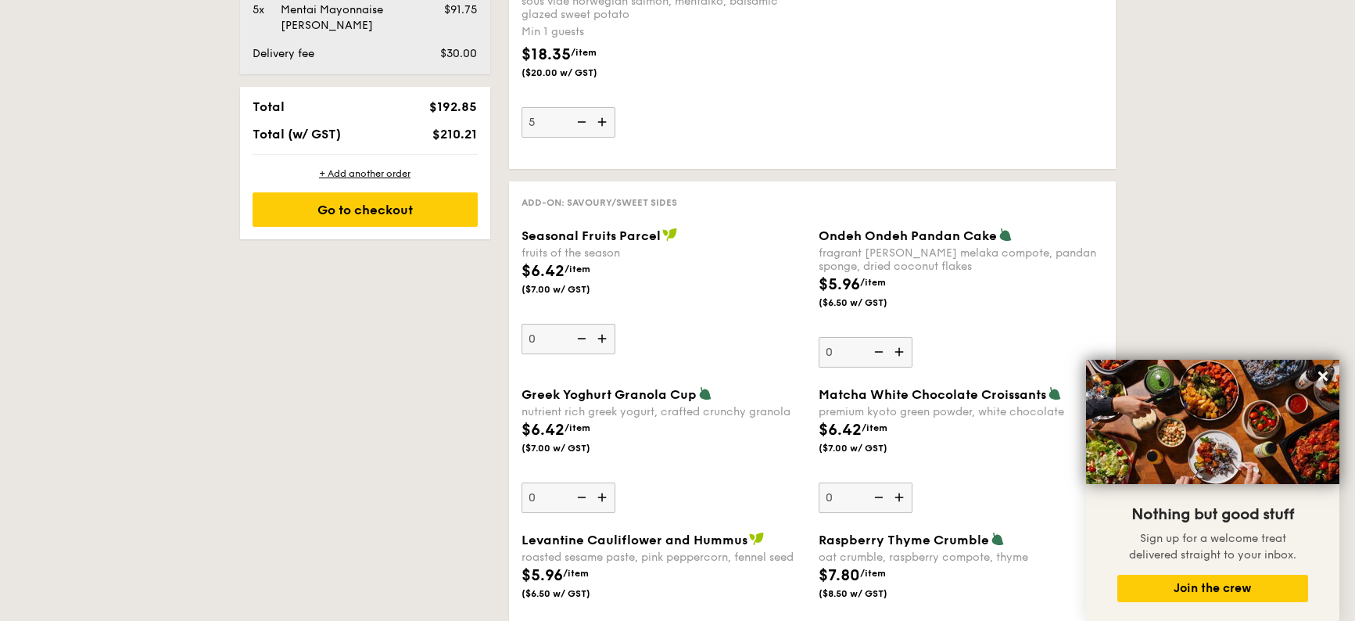
click at [604, 341] on img at bounding box center [603, 339] width 23 height 30
click at [604, 341] on input "0" at bounding box center [569, 339] width 94 height 30
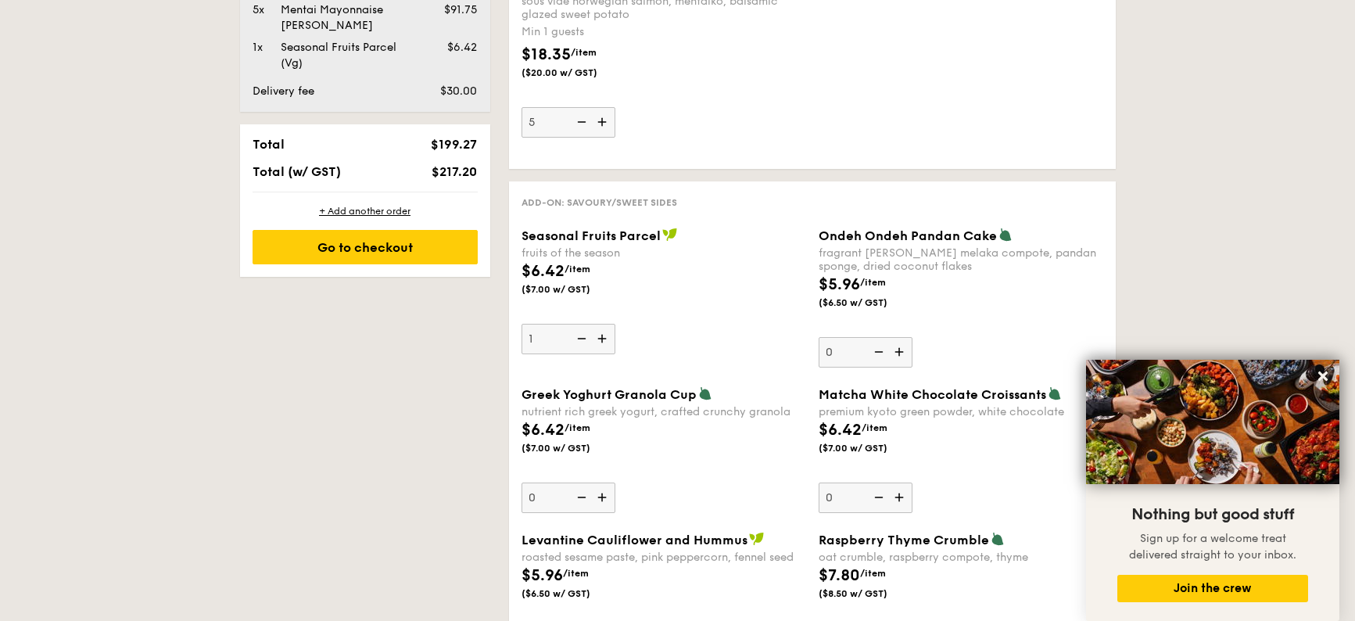
click at [604, 341] on img at bounding box center [603, 339] width 23 height 30
click at [604, 341] on input "1" at bounding box center [569, 339] width 94 height 30
click at [604, 341] on img at bounding box center [603, 339] width 23 height 30
click at [604, 341] on input "2" at bounding box center [569, 339] width 94 height 30
click at [601, 335] on img at bounding box center [603, 339] width 23 height 30
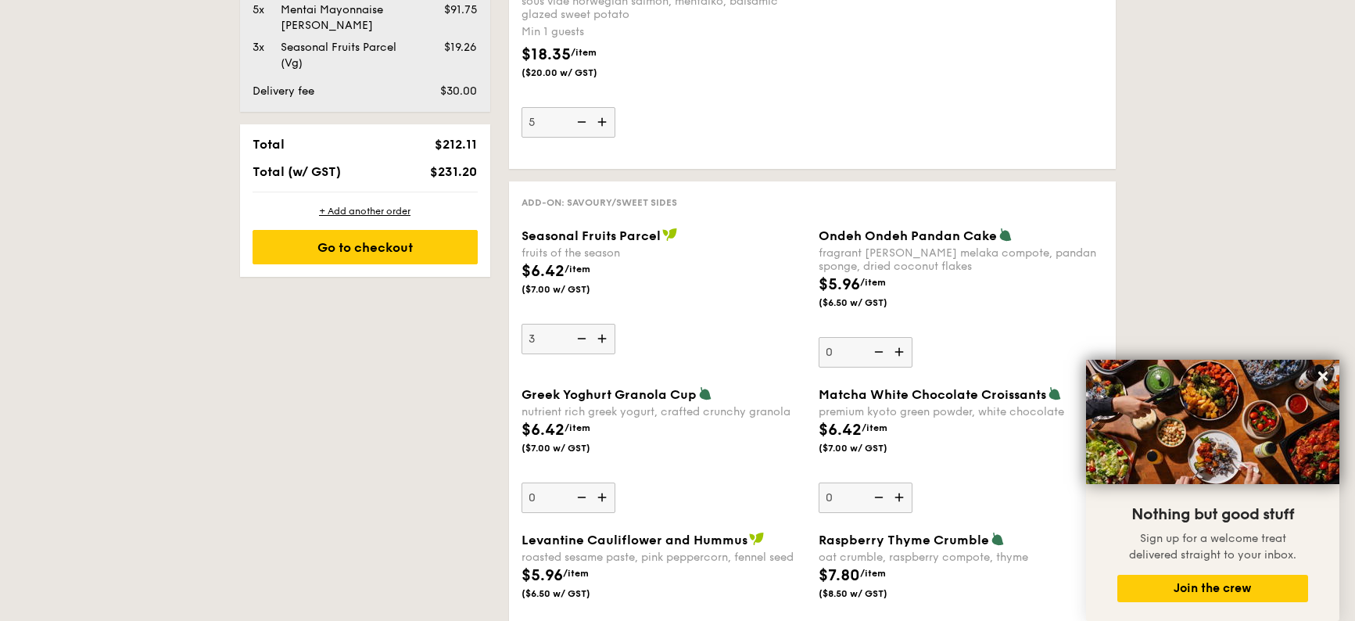
click at [601, 335] on input "3" at bounding box center [569, 339] width 94 height 30
type input "4"
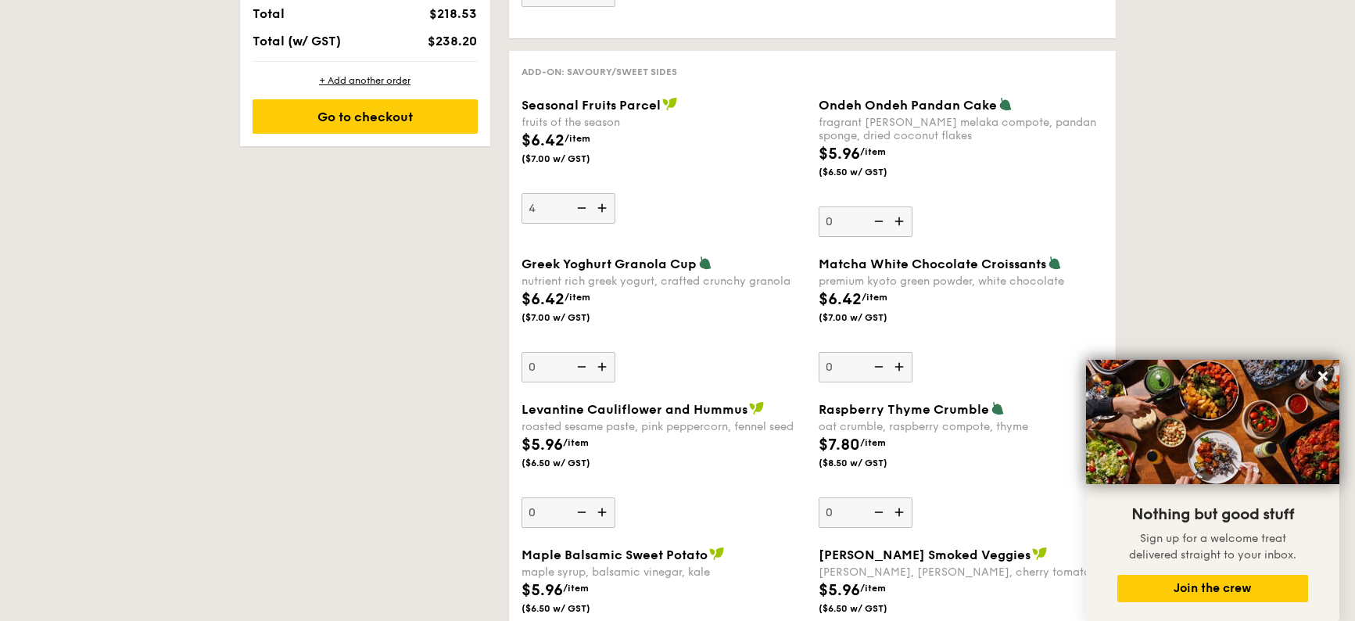
scroll to position [1329, 0]
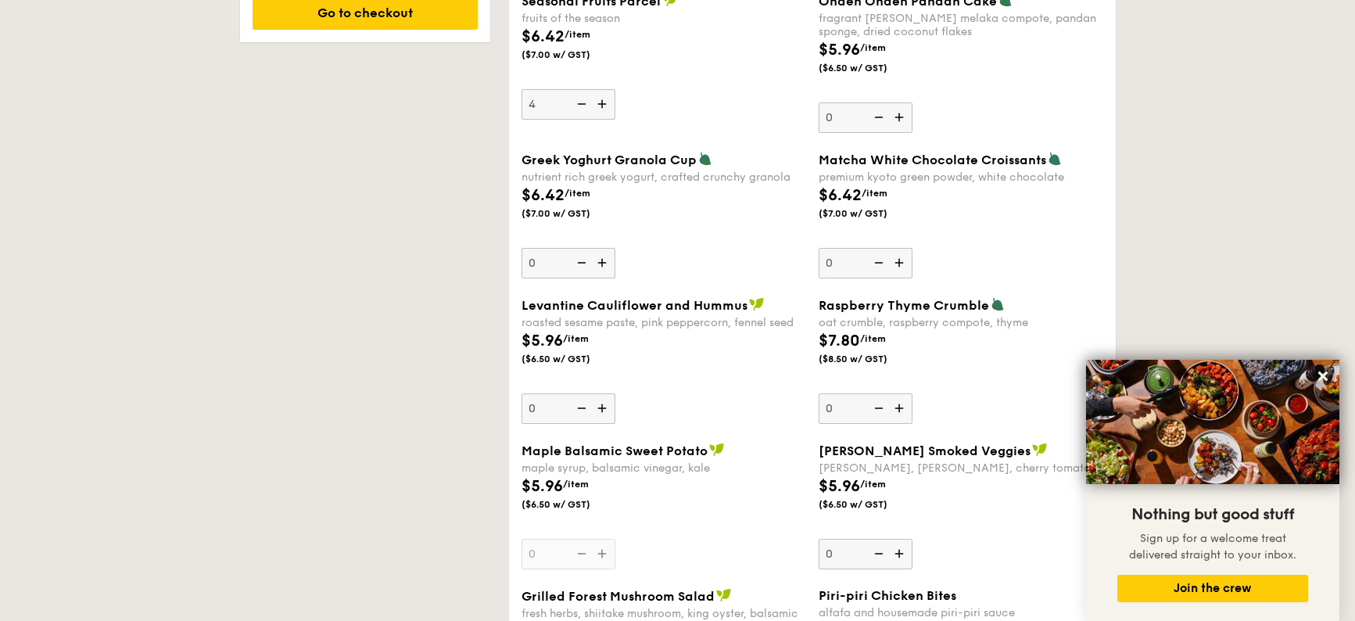
click at [901, 554] on img at bounding box center [900, 554] width 23 height 30
click at [901, 554] on input "0" at bounding box center [866, 554] width 94 height 30
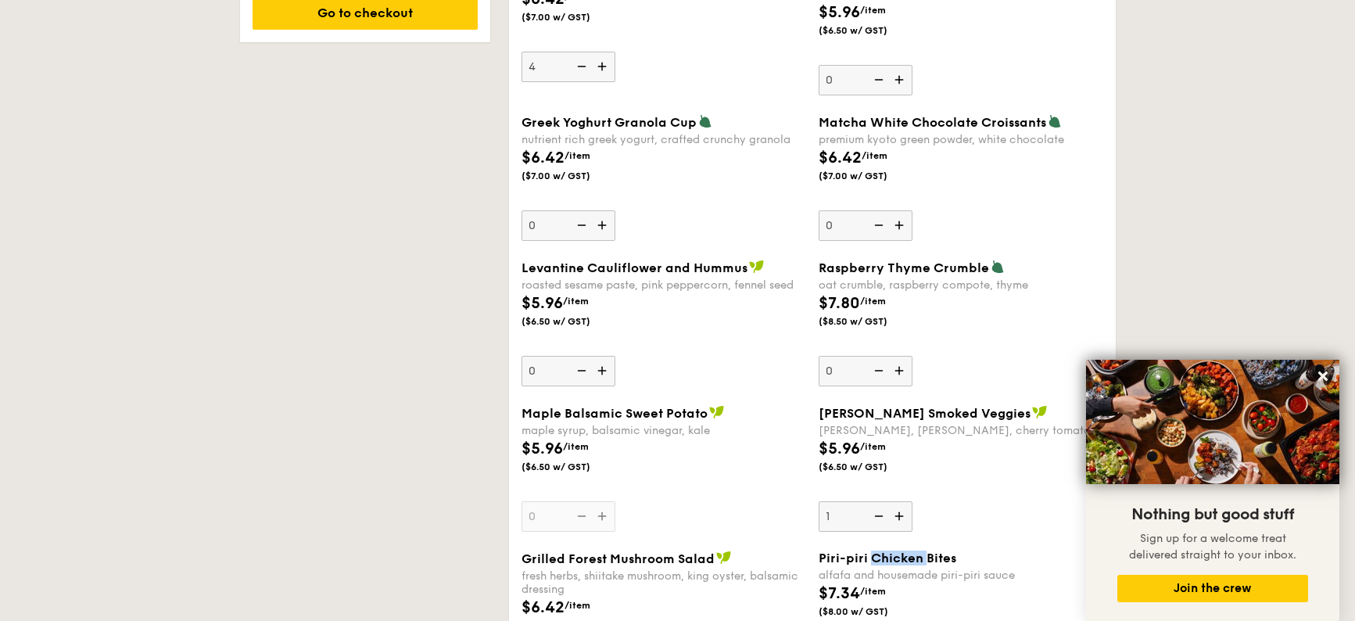
click at [901, 554] on span "Piri-piri Chicken Bites" at bounding box center [888, 557] width 138 height 15
click at [902, 512] on img at bounding box center [900, 516] width 23 height 30
click at [902, 512] on input "1" at bounding box center [866, 516] width 94 height 30
click at [902, 512] on img at bounding box center [900, 516] width 23 height 30
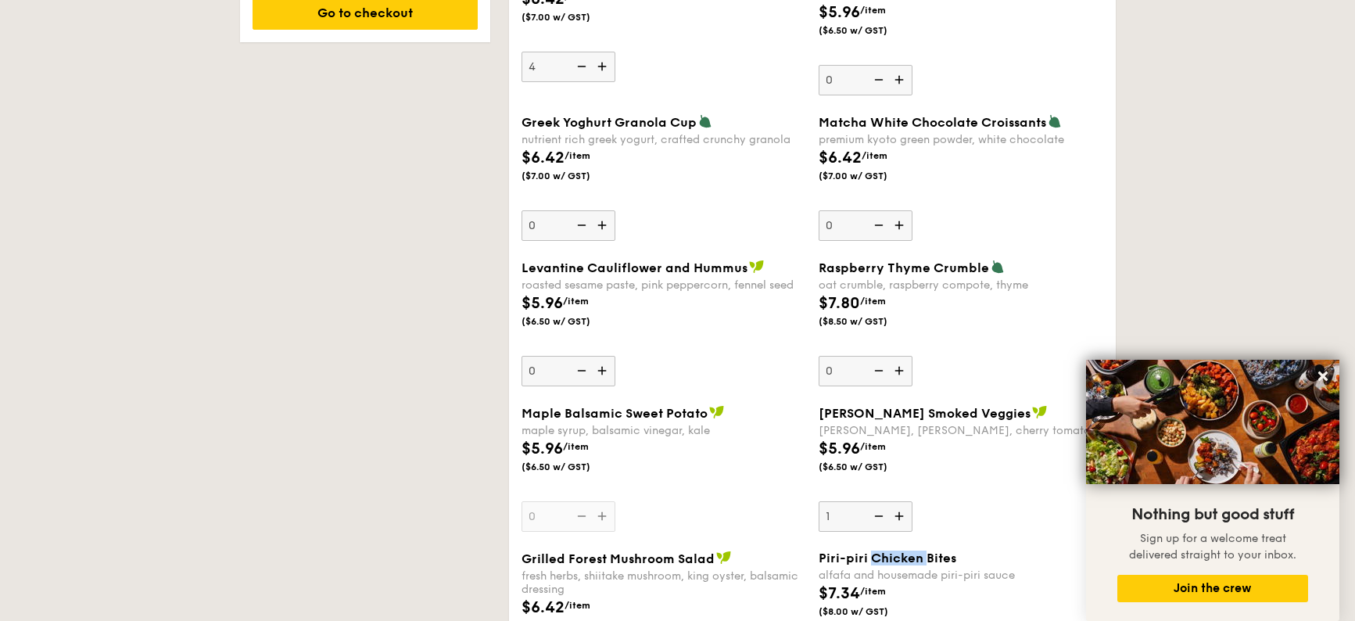
click at [902, 512] on input "1" at bounding box center [866, 516] width 94 height 30
click at [900, 515] on img at bounding box center [900, 516] width 23 height 30
click at [900, 515] on input "3" at bounding box center [866, 516] width 94 height 30
click at [879, 513] on img at bounding box center [877, 516] width 23 height 30
click at [879, 513] on input "4" at bounding box center [866, 516] width 94 height 30
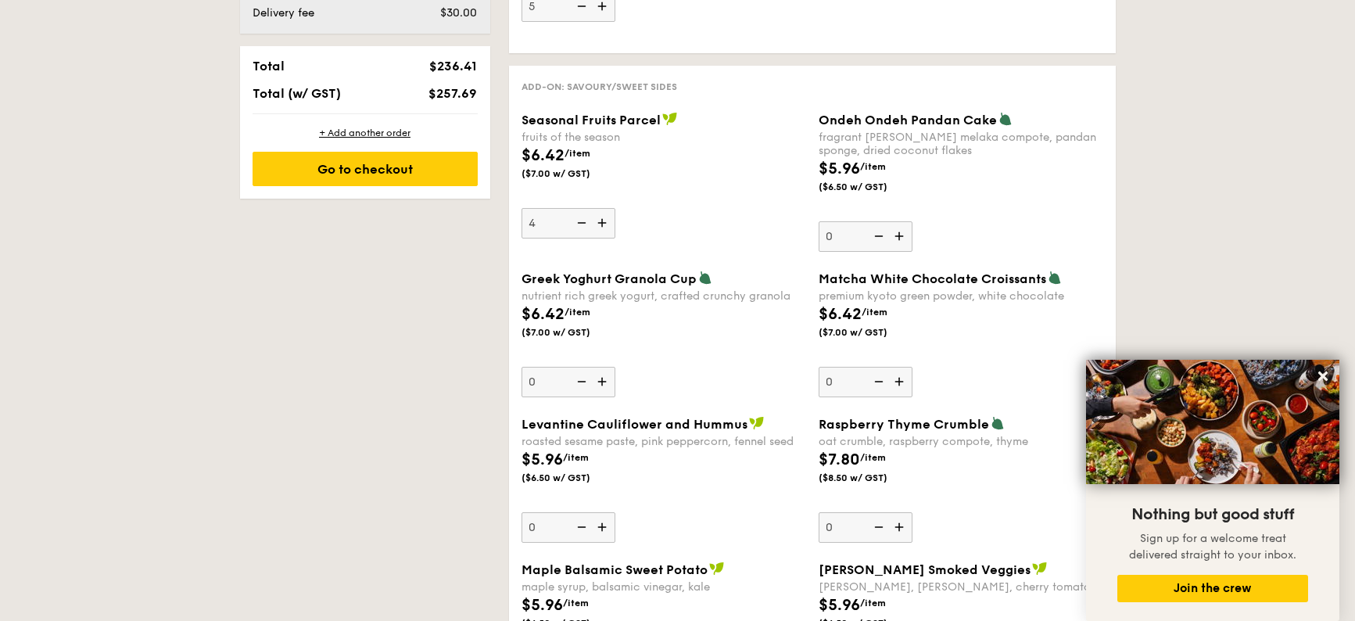
scroll to position [1445, 0]
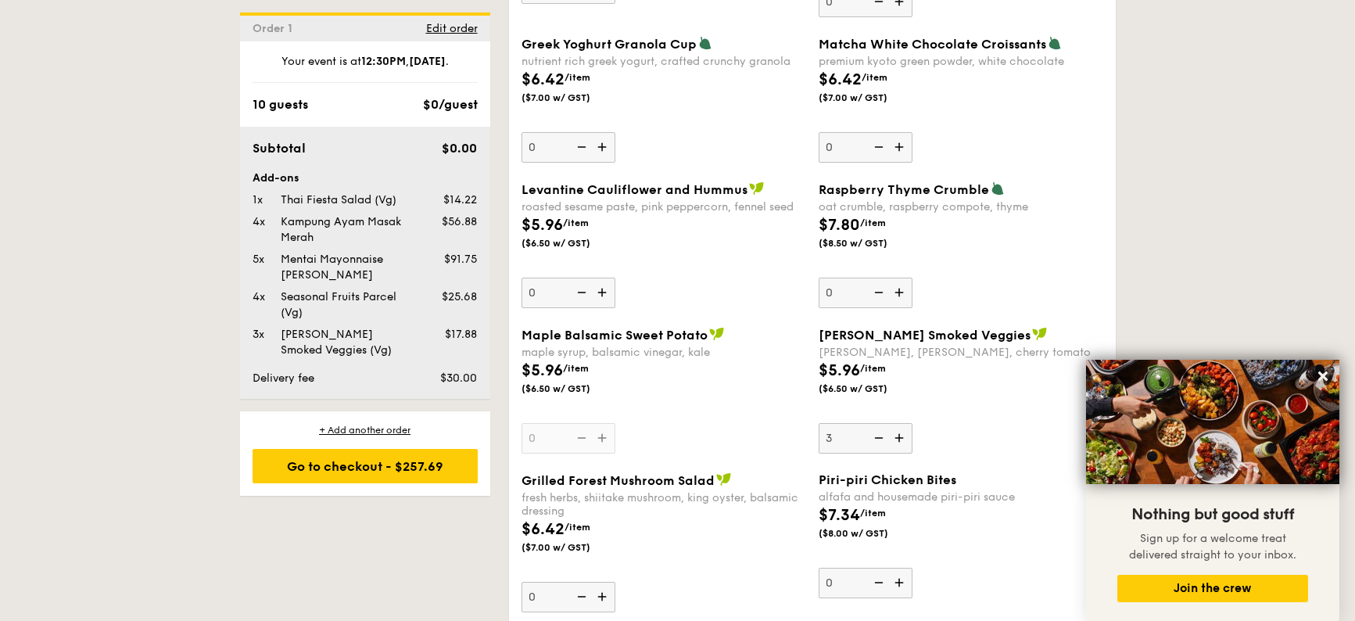
click at [900, 436] on img at bounding box center [900, 438] width 23 height 30
click at [900, 436] on input "3" at bounding box center [866, 438] width 94 height 30
click at [900, 436] on img at bounding box center [900, 438] width 23 height 30
click at [900, 436] on input "4" at bounding box center [866, 438] width 94 height 30
type input "5"
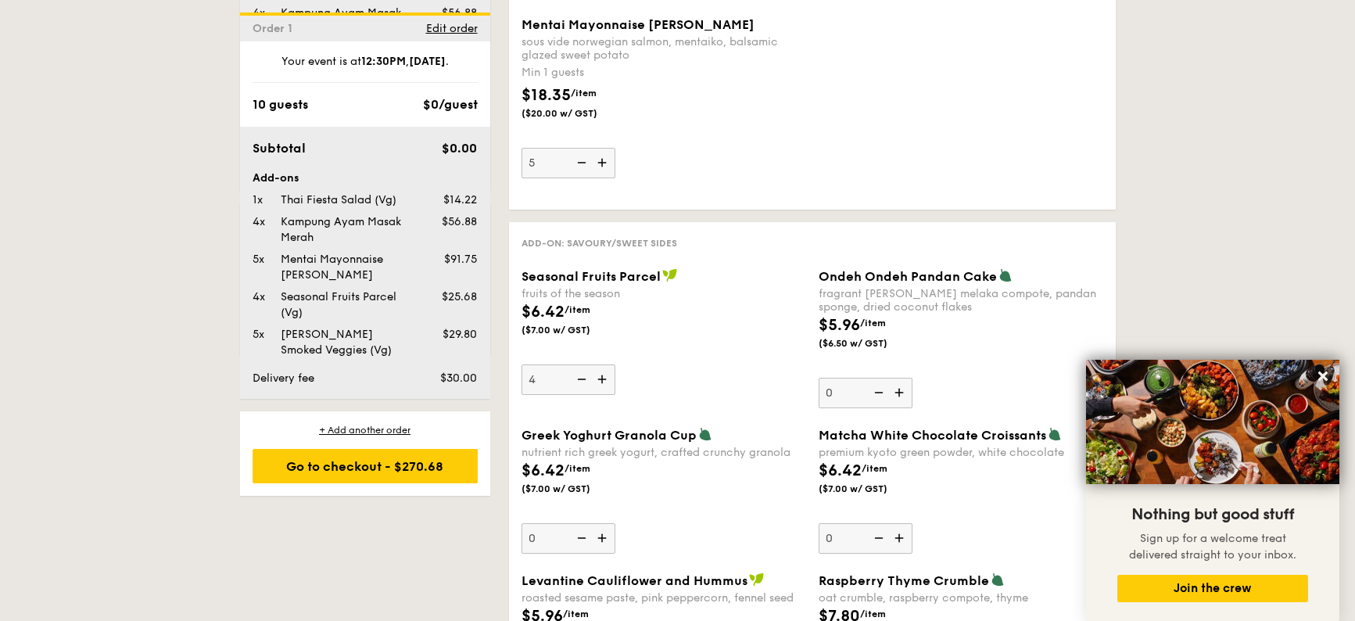
scroll to position [1573, 0]
